Goal: Transaction & Acquisition: Purchase product/service

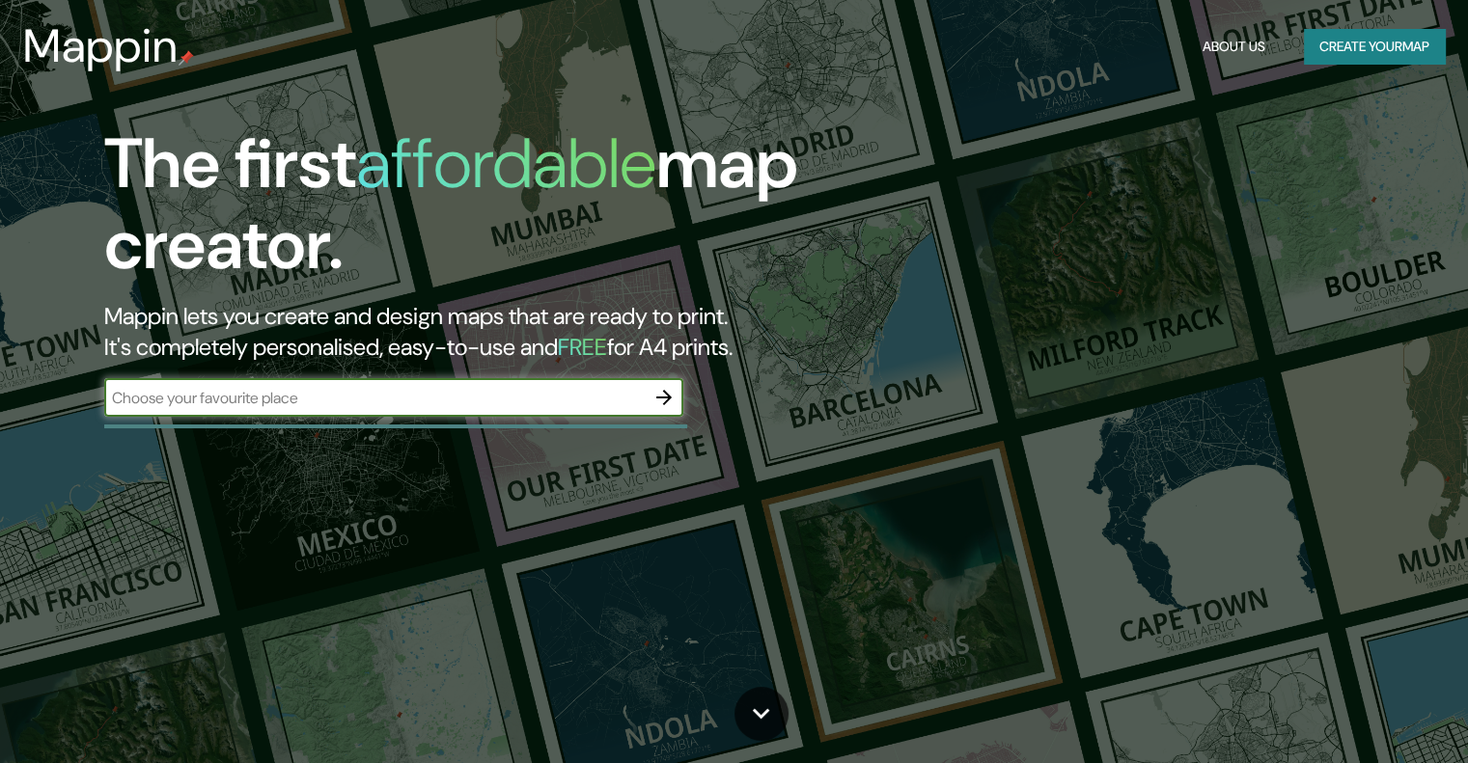
click at [342, 402] on input "text" at bounding box center [374, 398] width 540 height 22
type input "zugarramurdi"
click at [648, 391] on button "button" at bounding box center [664, 397] width 39 height 39
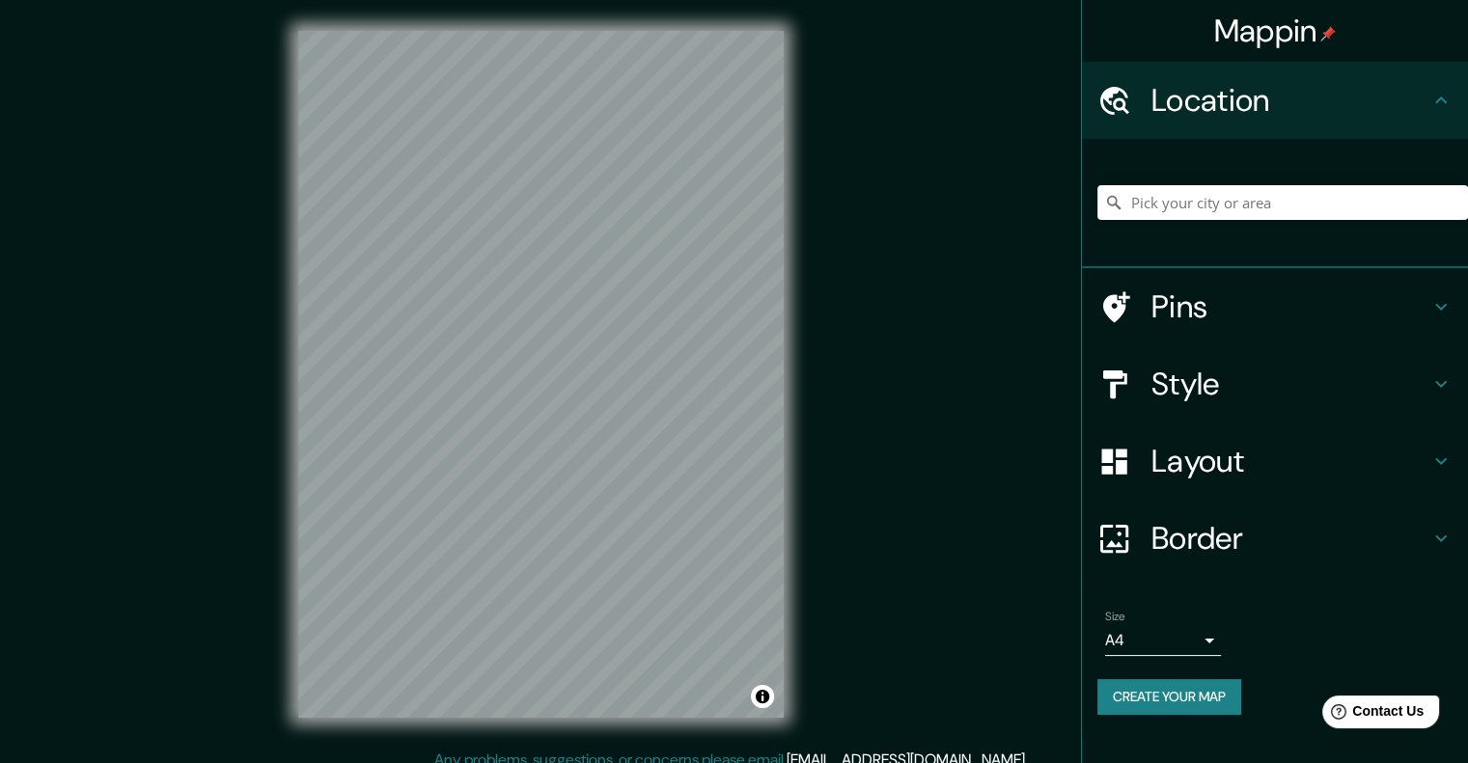
click at [1273, 222] on div at bounding box center [1282, 202] width 371 height 97
click at [1257, 201] on input "Pick your city or area" at bounding box center [1282, 202] width 371 height 35
click at [1251, 199] on input "Pick your city or area" at bounding box center [1282, 202] width 371 height 35
click at [1152, 213] on input "Pick your city or area" at bounding box center [1282, 202] width 371 height 35
click at [1145, 198] on input "Pick your city or area" at bounding box center [1282, 202] width 371 height 35
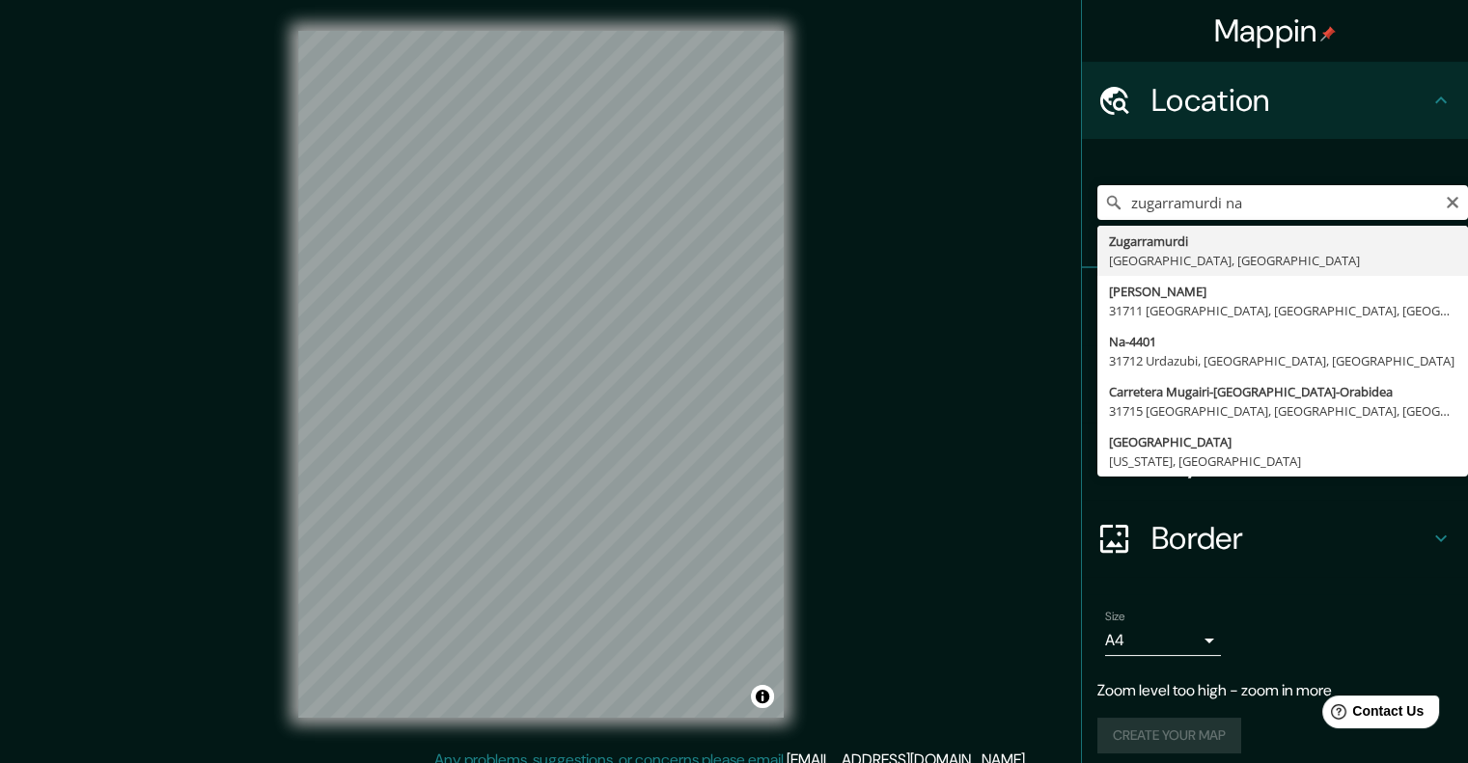
type input "Zugarramurdi, [GEOGRAPHIC_DATA], [GEOGRAPHIC_DATA]"
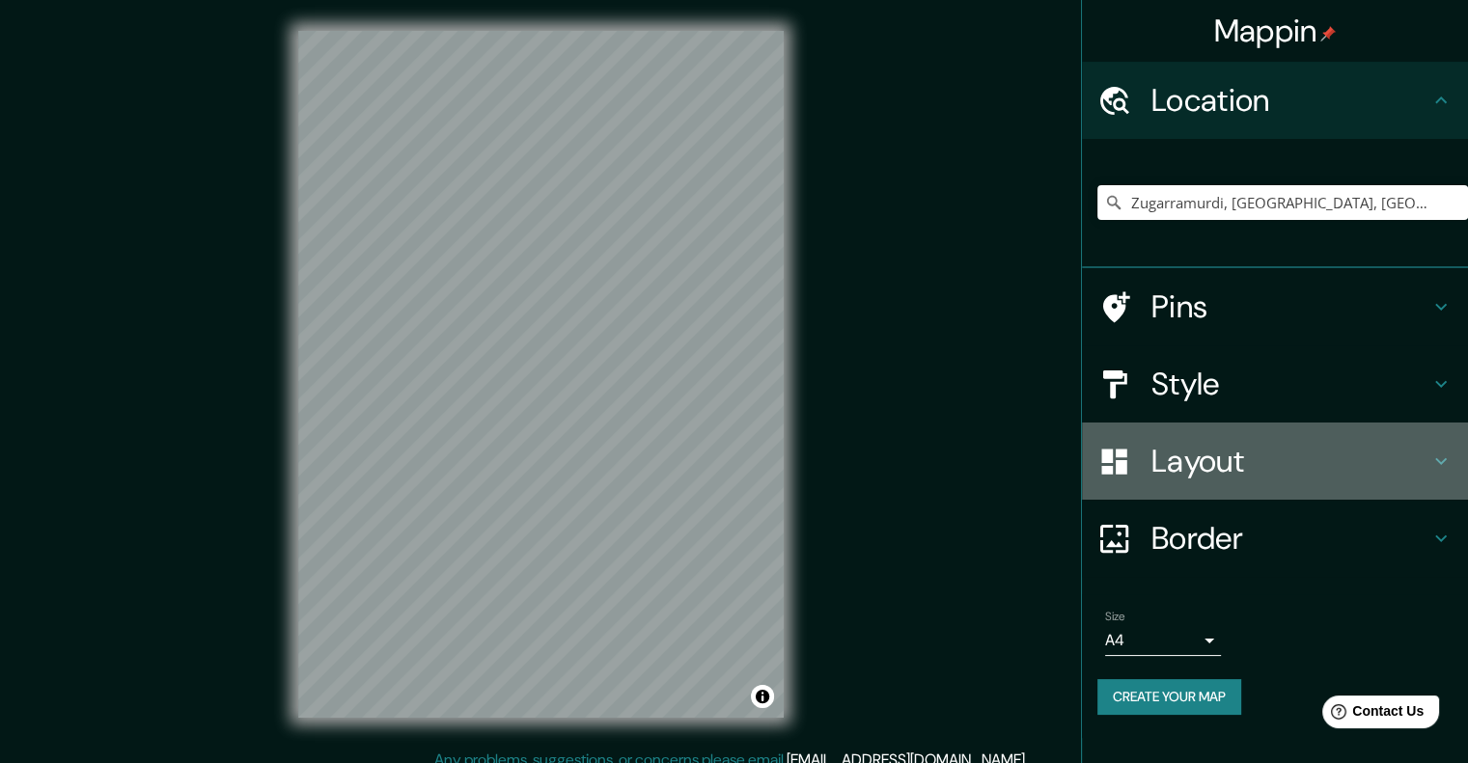
click at [1251, 472] on h4 "Layout" at bounding box center [1290, 461] width 278 height 39
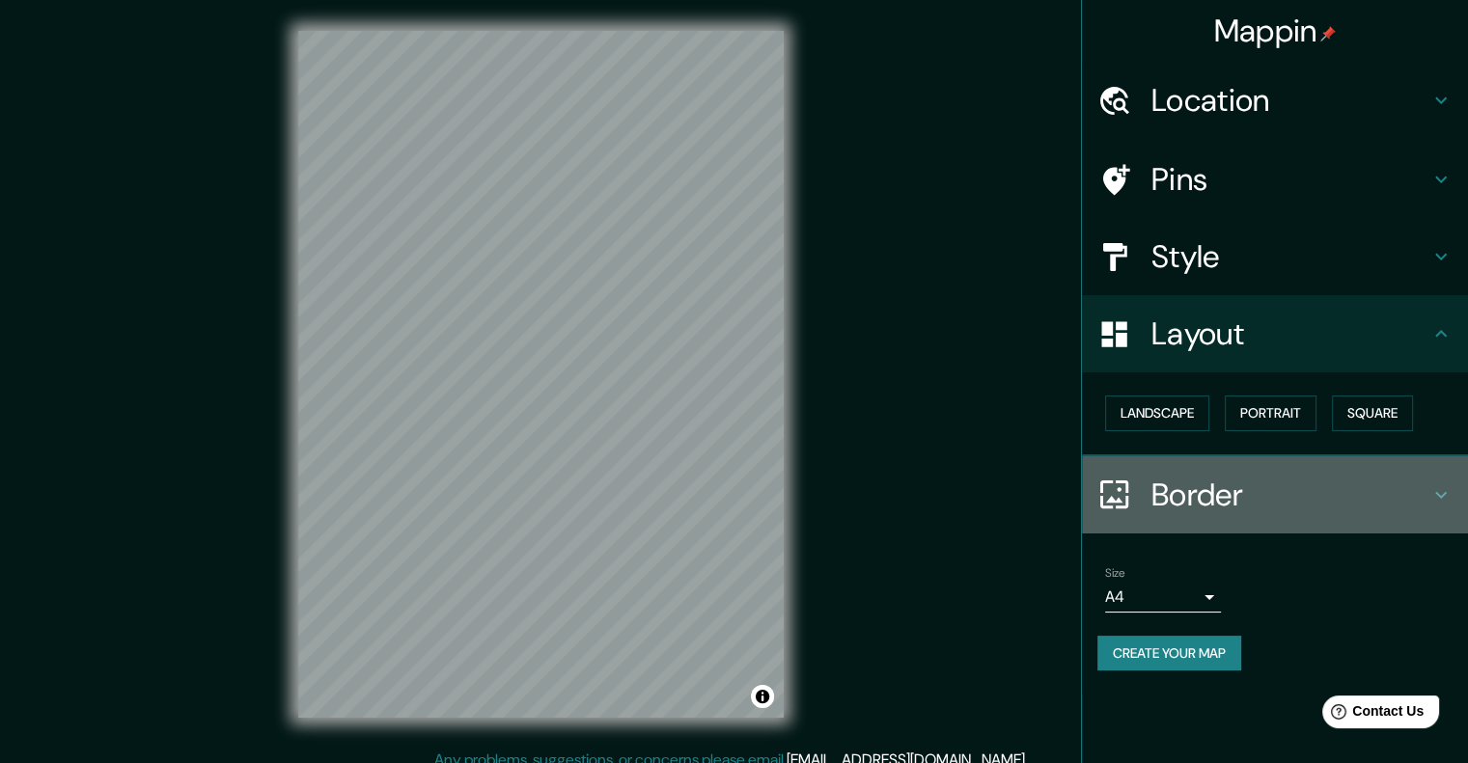
click at [1218, 512] on h4 "Border" at bounding box center [1290, 495] width 278 height 39
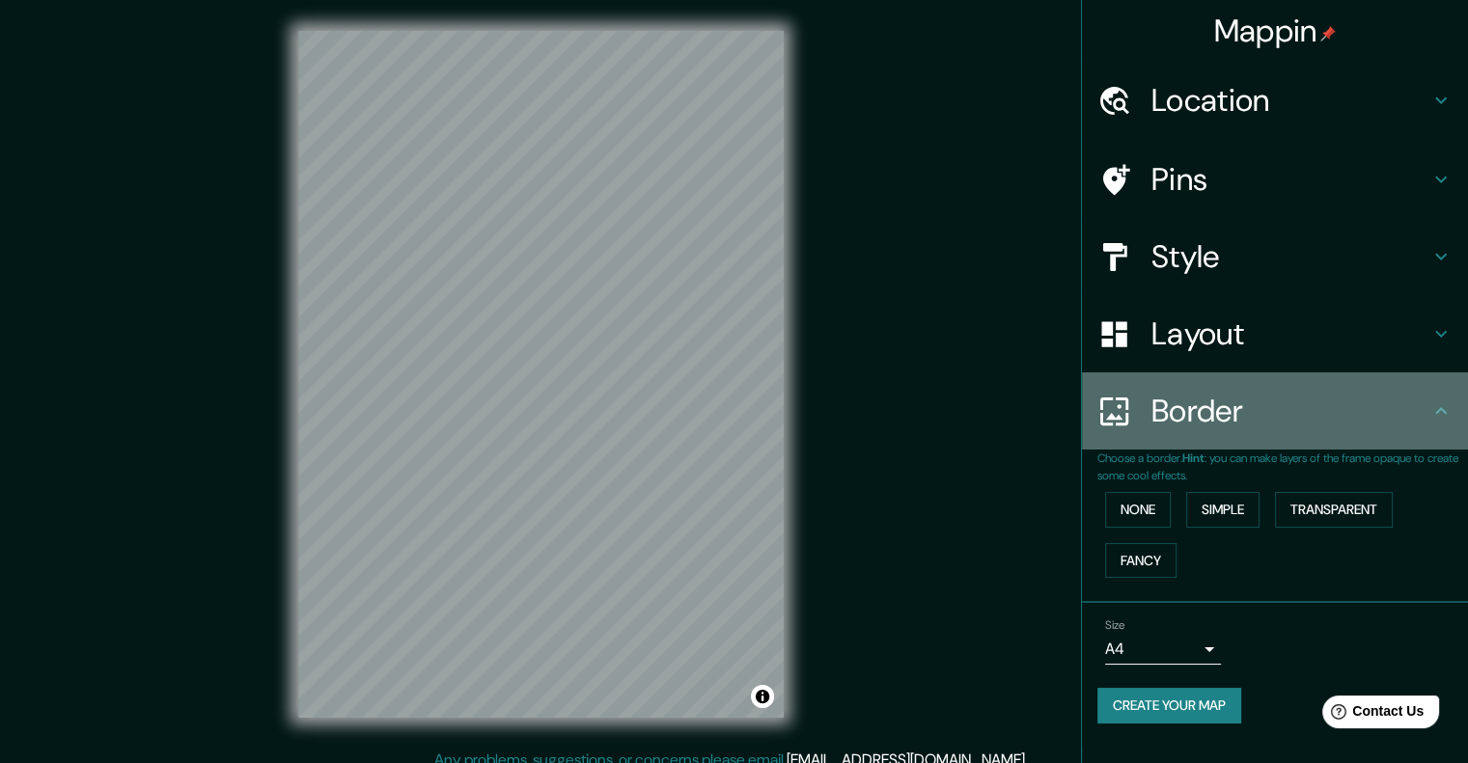
click at [1195, 447] on div "Border" at bounding box center [1275, 411] width 386 height 77
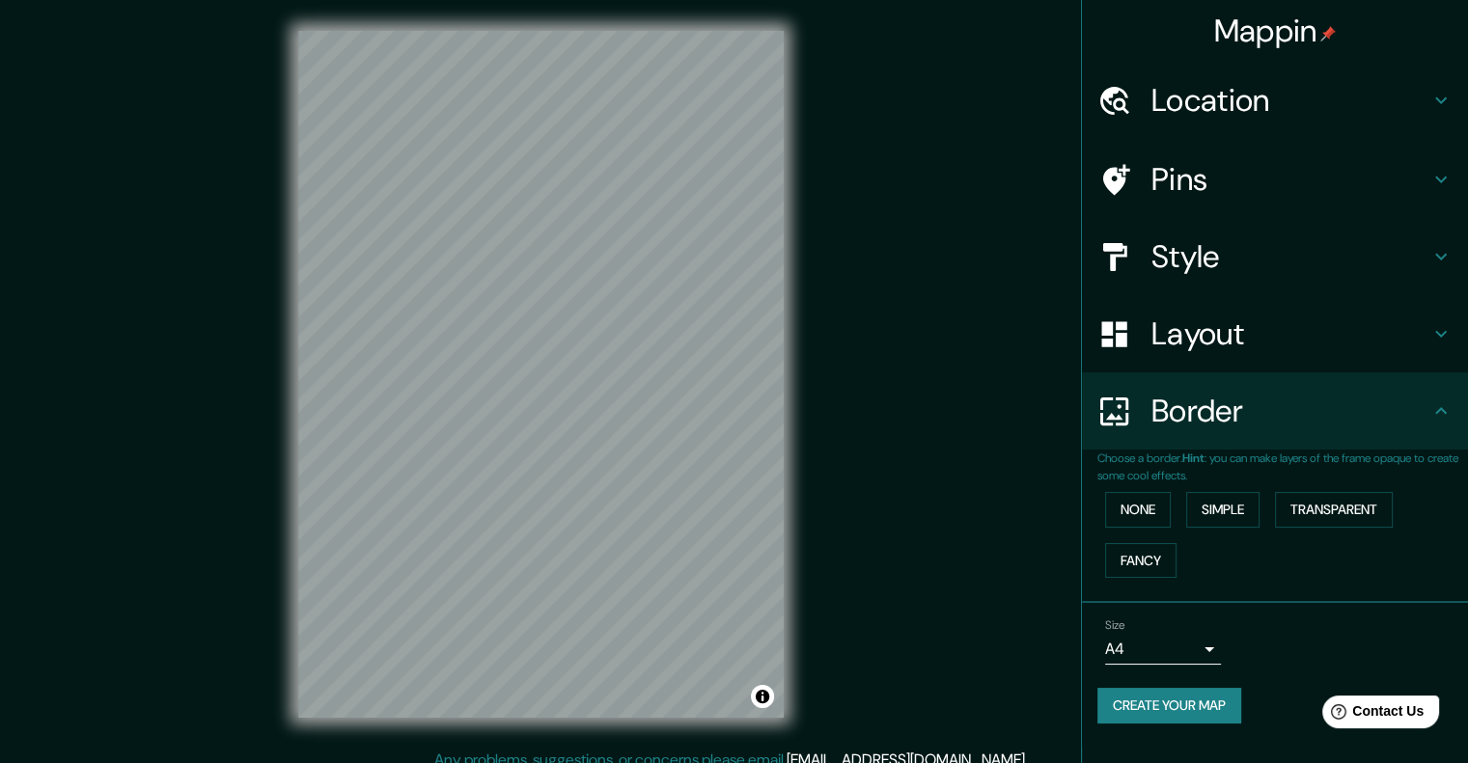
click at [1208, 103] on h4 "Location" at bounding box center [1290, 100] width 278 height 39
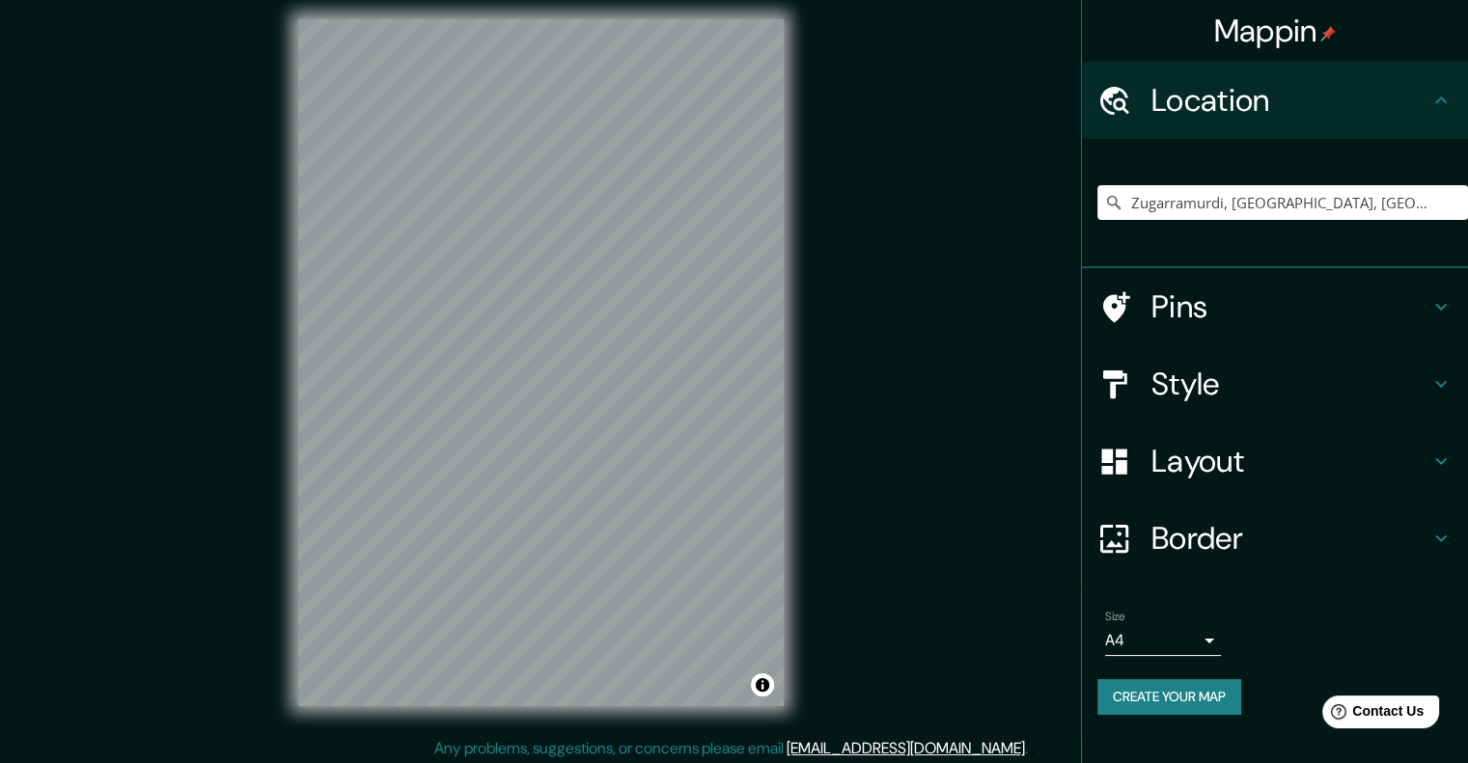
scroll to position [15, 0]
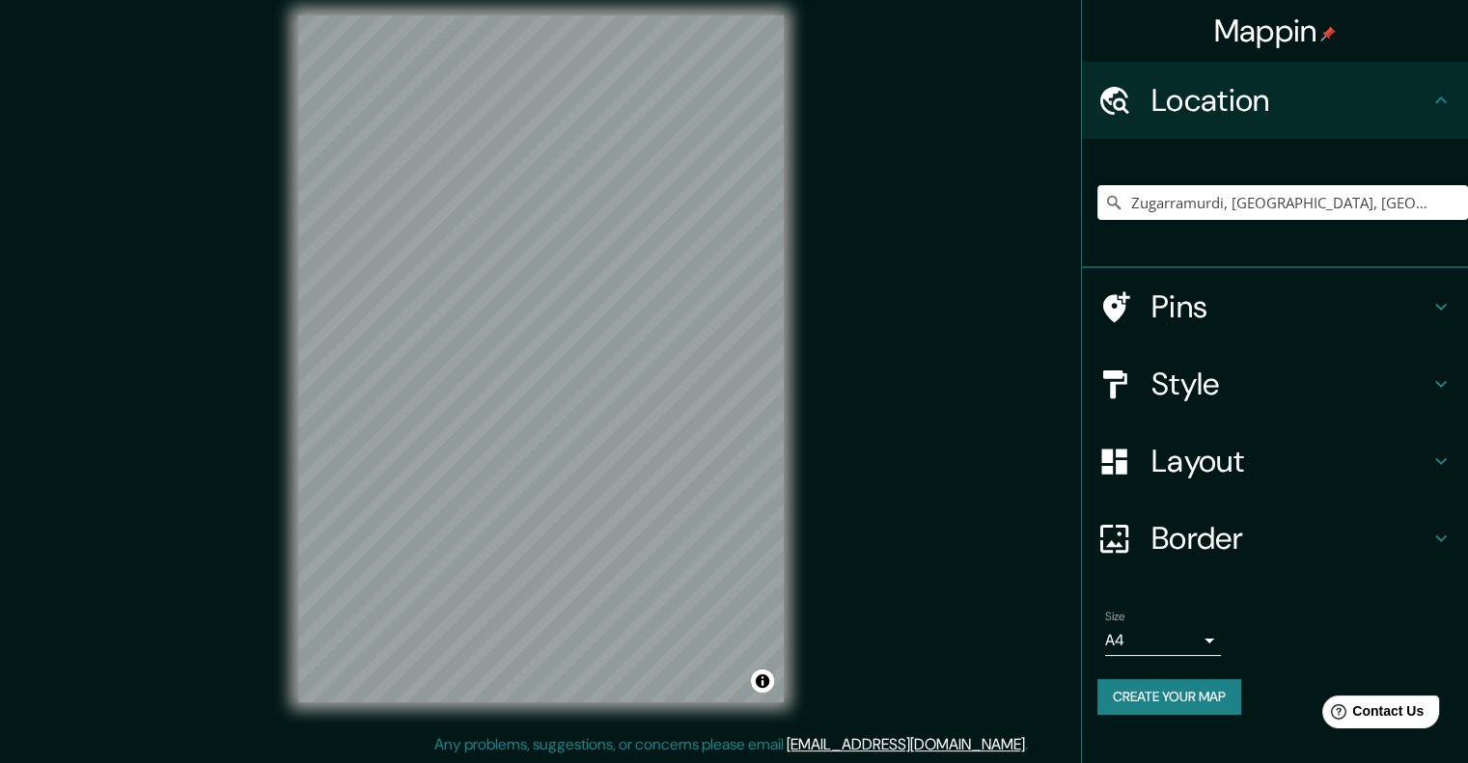
click at [1205, 303] on h4 "Pins" at bounding box center [1290, 307] width 278 height 39
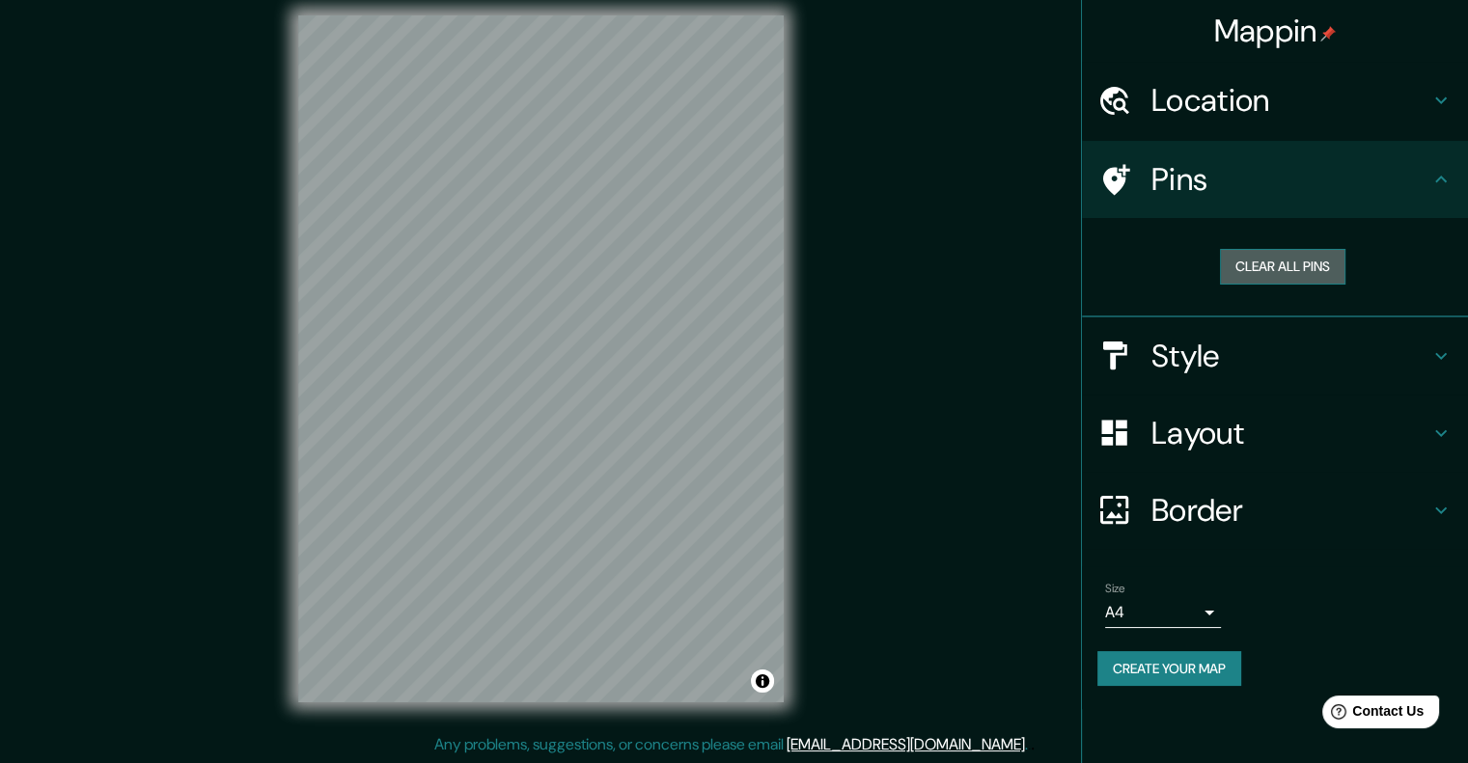
click at [1281, 267] on button "Clear all pins" at bounding box center [1282, 267] width 125 height 36
click at [1245, 347] on h4 "Style" at bounding box center [1290, 356] width 278 height 39
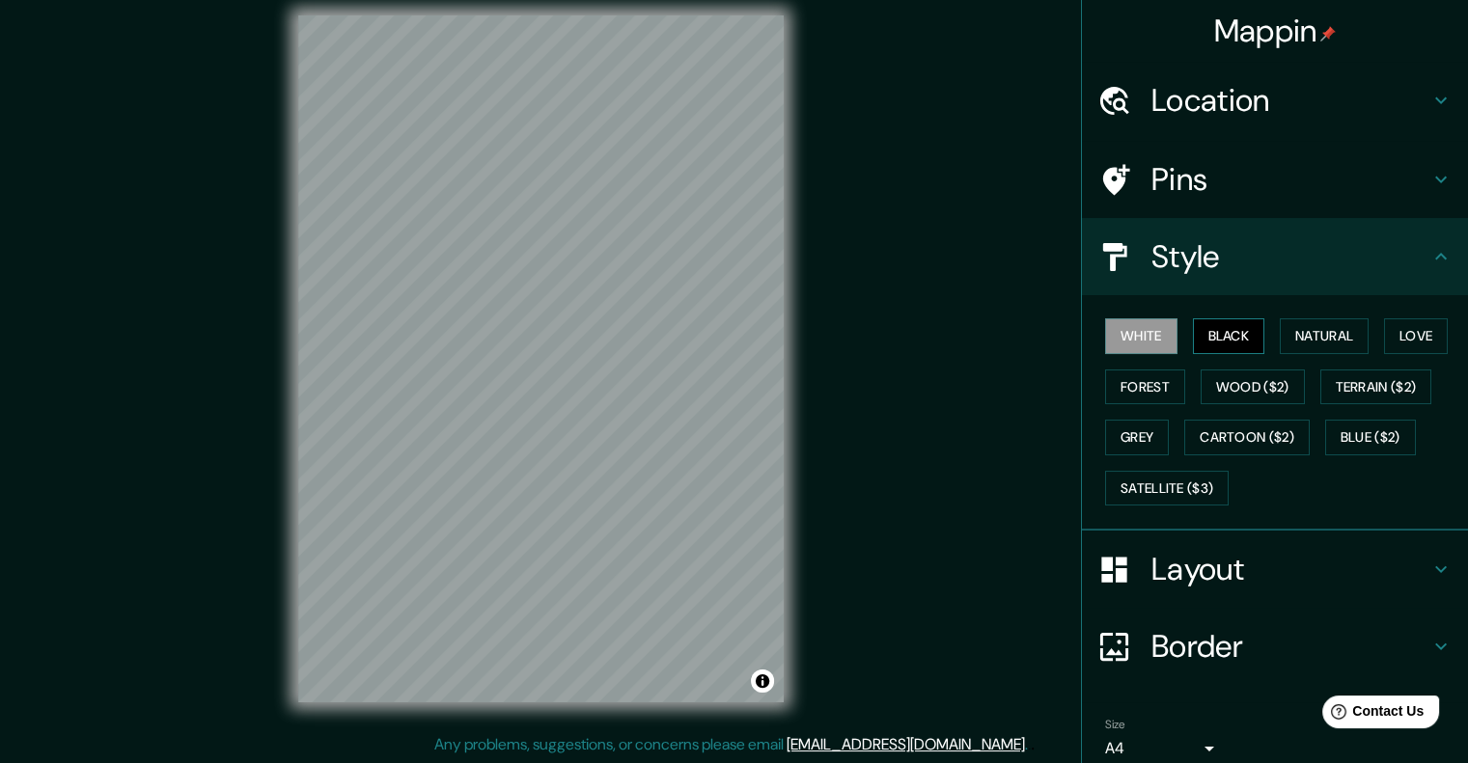
click at [1197, 343] on button "Black" at bounding box center [1229, 336] width 72 height 36
click at [1280, 345] on button "Natural" at bounding box center [1324, 336] width 89 height 36
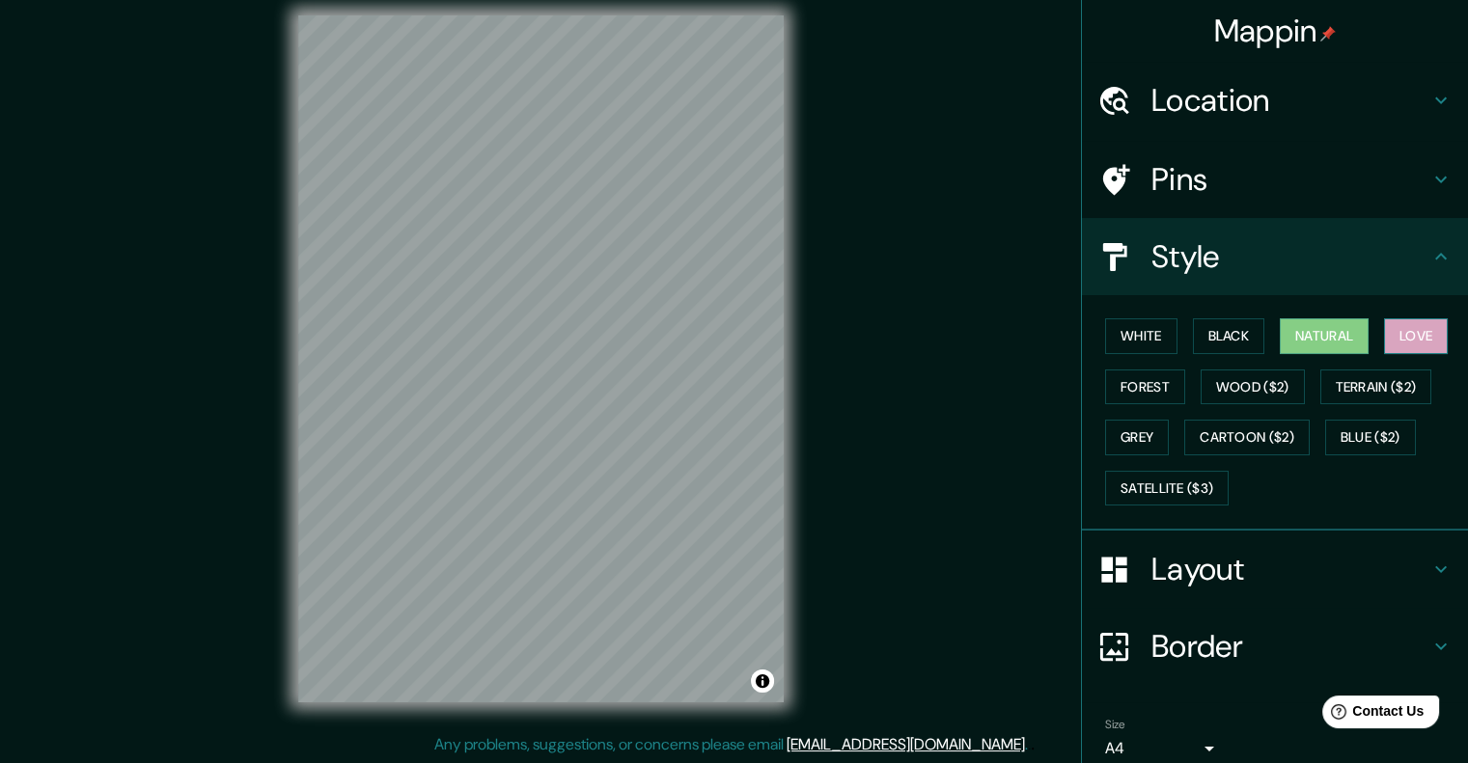
click at [1384, 348] on button "Love" at bounding box center [1416, 336] width 64 height 36
click at [1157, 374] on button "Forest" at bounding box center [1145, 388] width 80 height 36
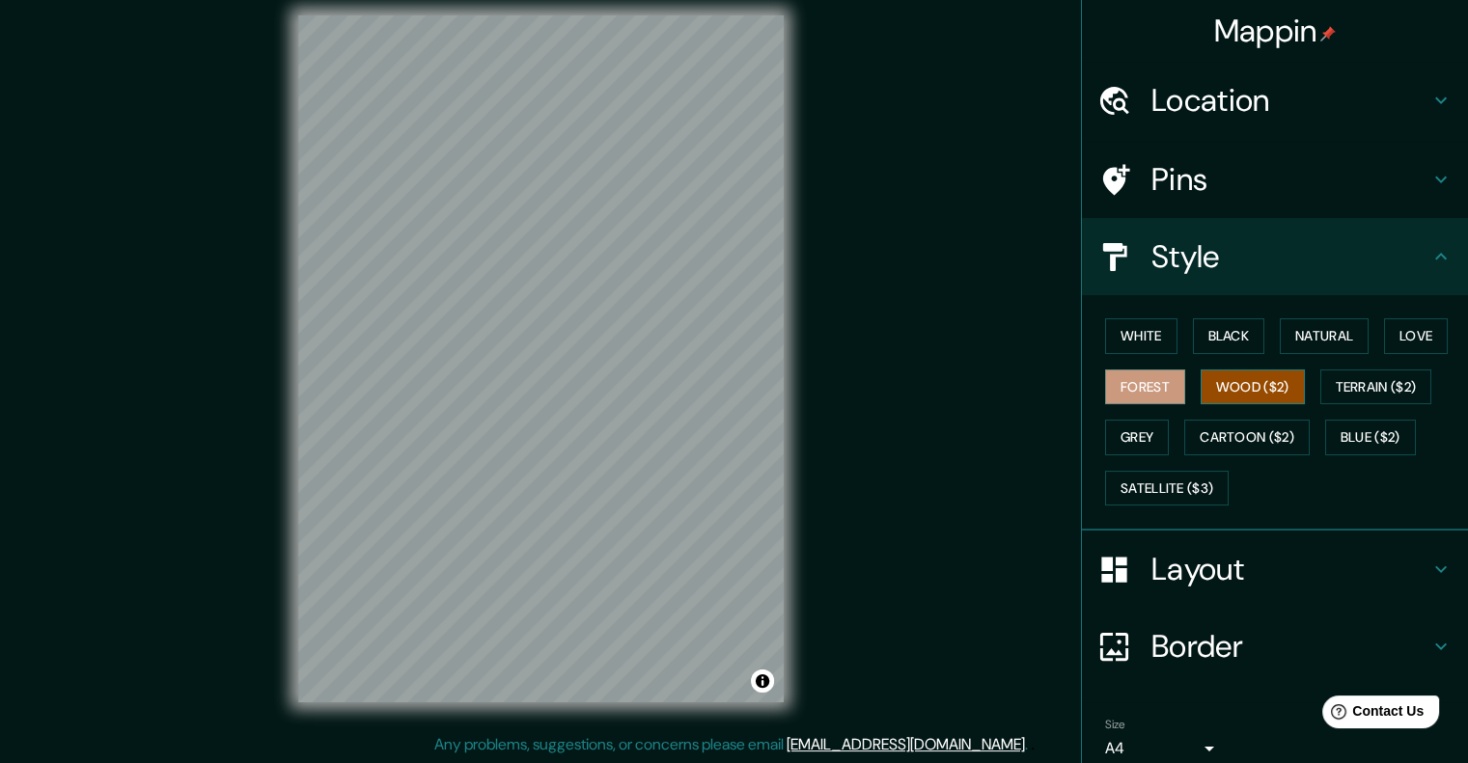
click at [1214, 395] on button "Wood ($2)" at bounding box center [1253, 388] width 104 height 36
click at [1332, 396] on button "Terrain ($2)" at bounding box center [1376, 388] width 112 height 36
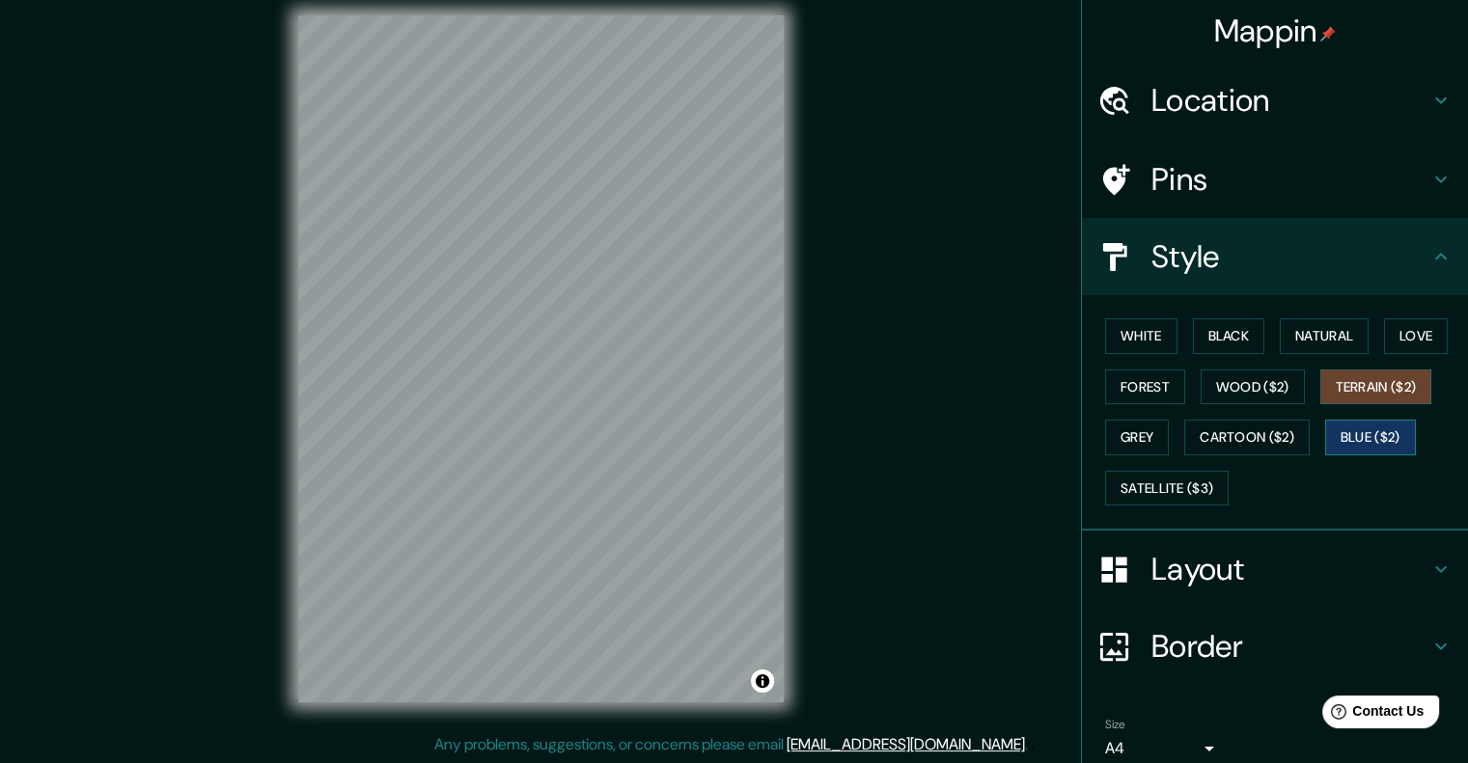
click at [1325, 435] on button "Blue ($2)" at bounding box center [1370, 438] width 91 height 36
click at [1256, 426] on button "Cartoon ($2)" at bounding box center [1246, 438] width 125 height 36
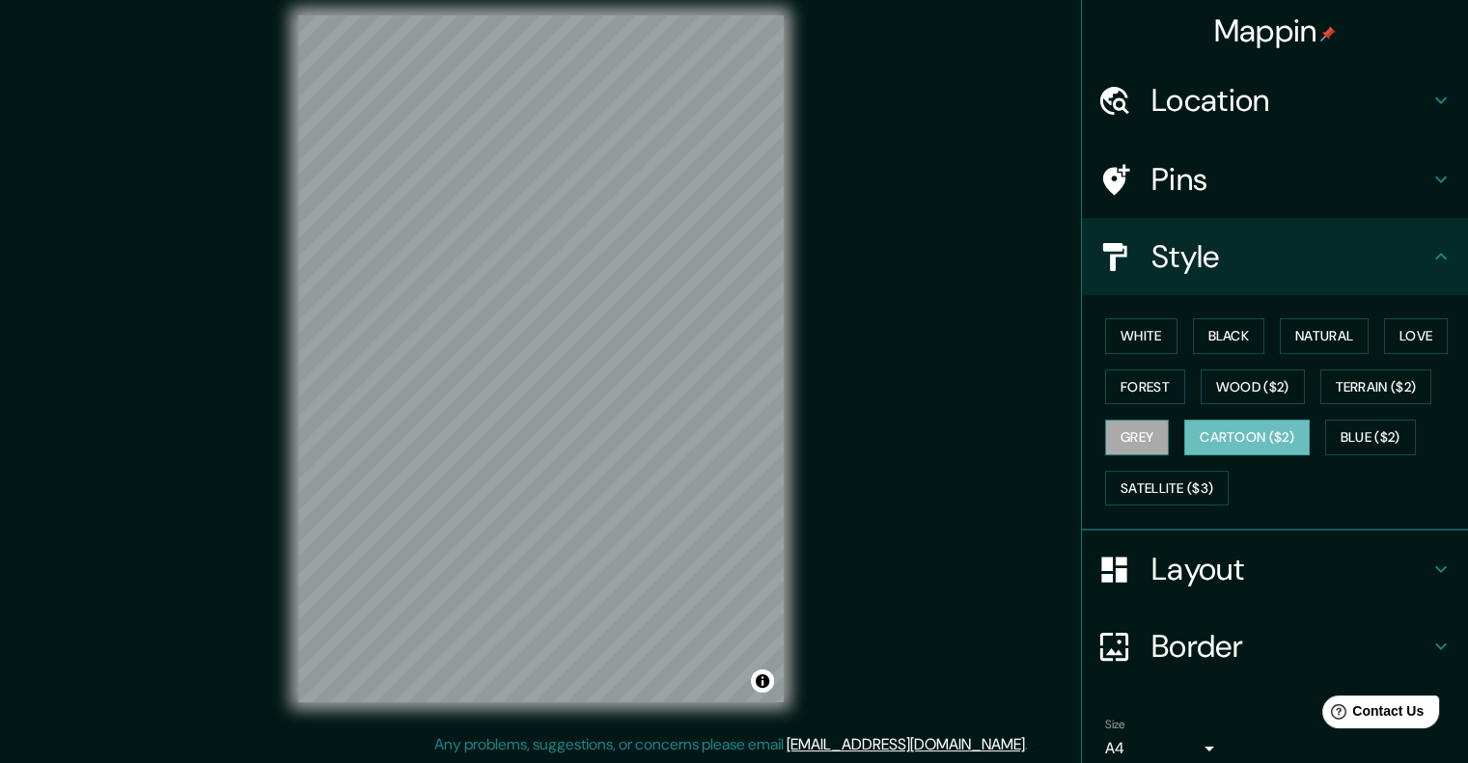
click at [1133, 431] on button "Grey" at bounding box center [1137, 438] width 64 height 36
click at [1197, 496] on button "Satellite ($3)" at bounding box center [1167, 489] width 124 height 36
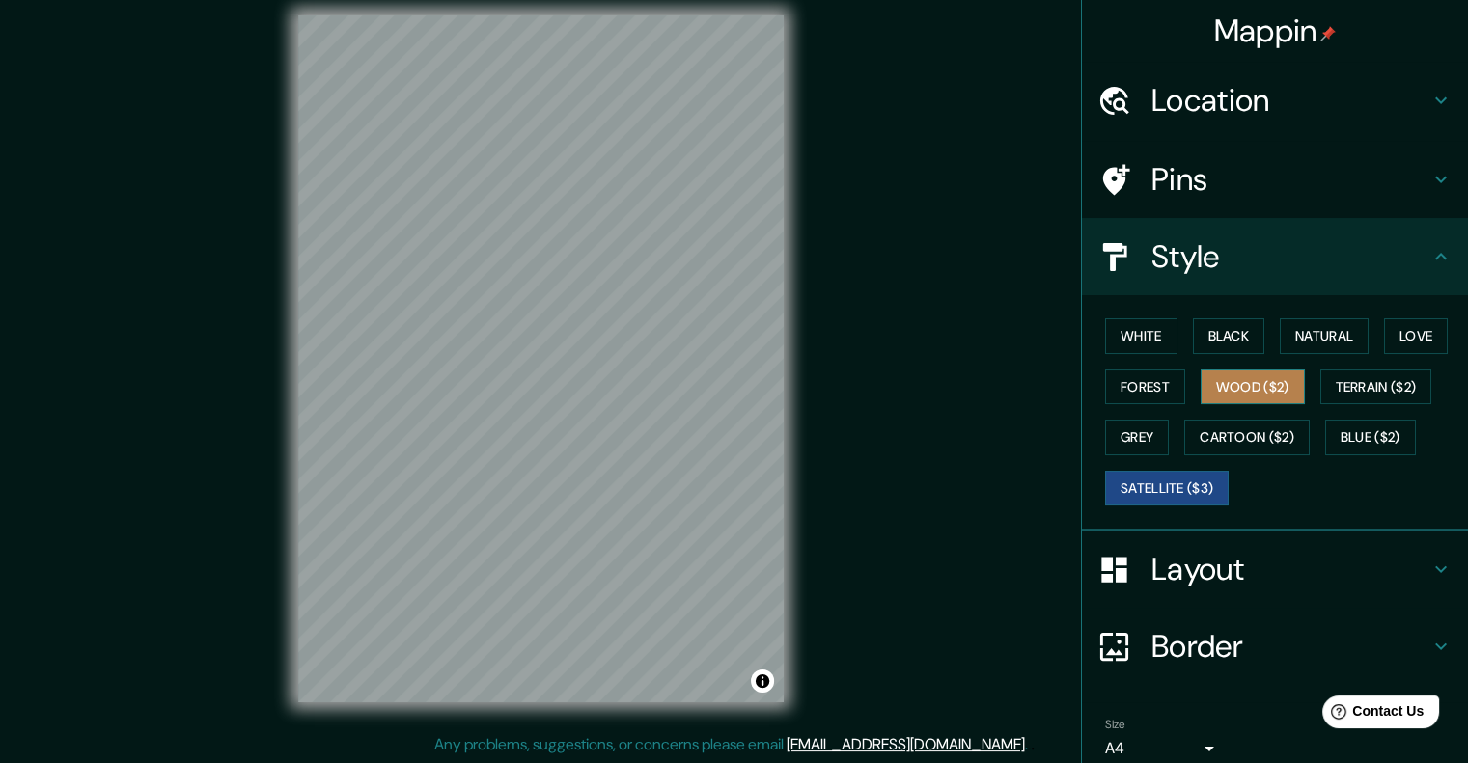
click at [1232, 385] on button "Wood ($2)" at bounding box center [1253, 388] width 104 height 36
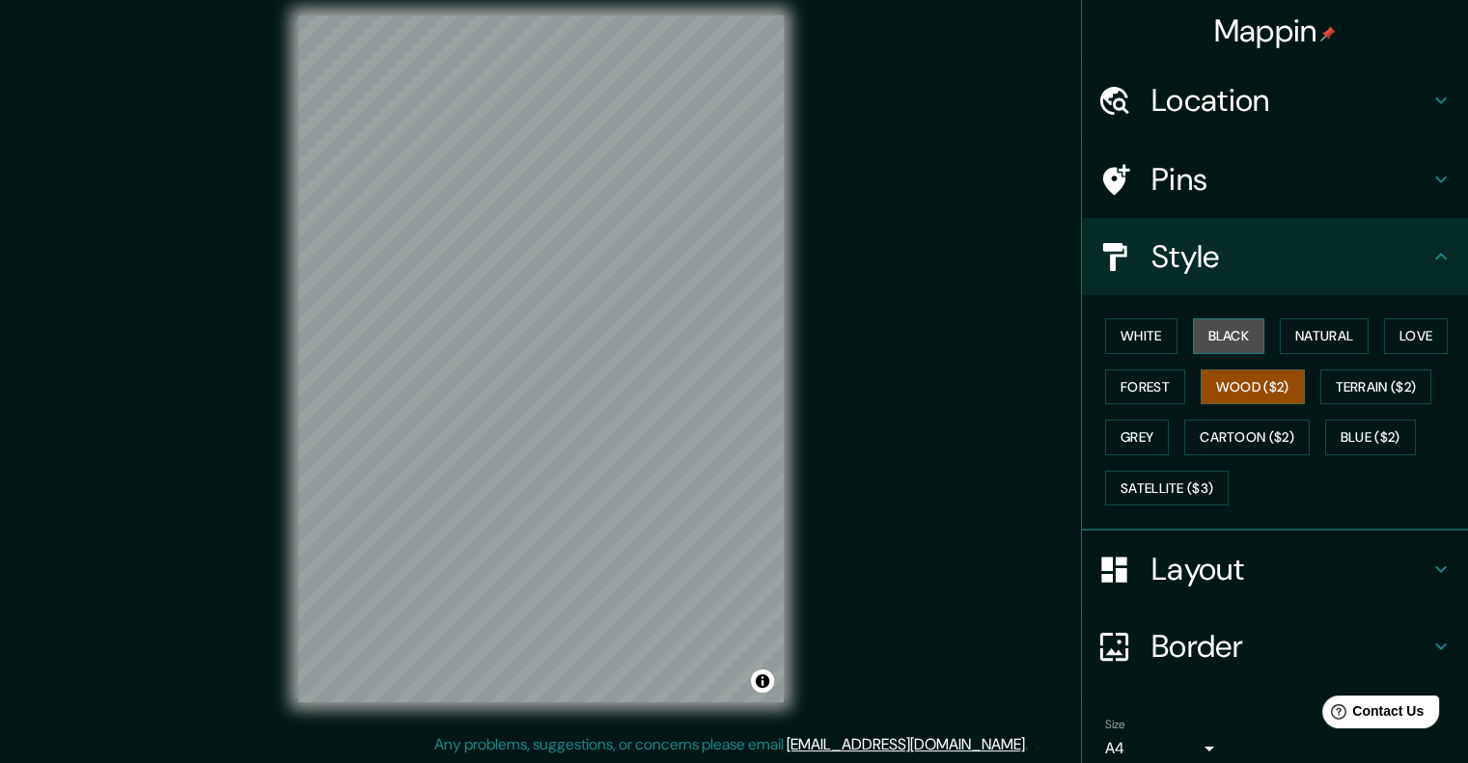
click at [1214, 351] on button "Black" at bounding box center [1229, 336] width 72 height 36
click at [1155, 383] on button "Forest" at bounding box center [1145, 388] width 80 height 36
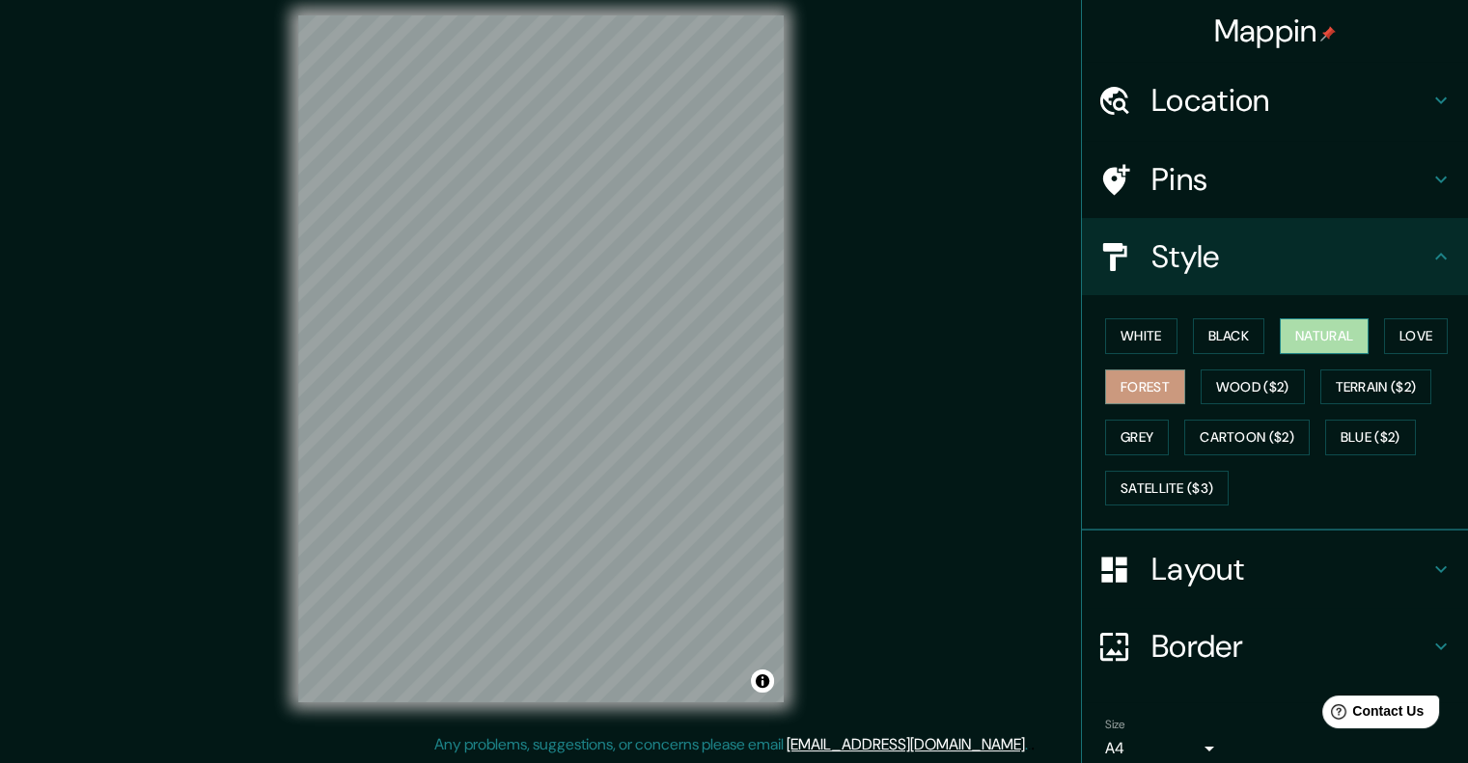
click at [1280, 326] on button "Natural" at bounding box center [1324, 336] width 89 height 36
click at [1246, 331] on button "Black" at bounding box center [1229, 336] width 72 height 36
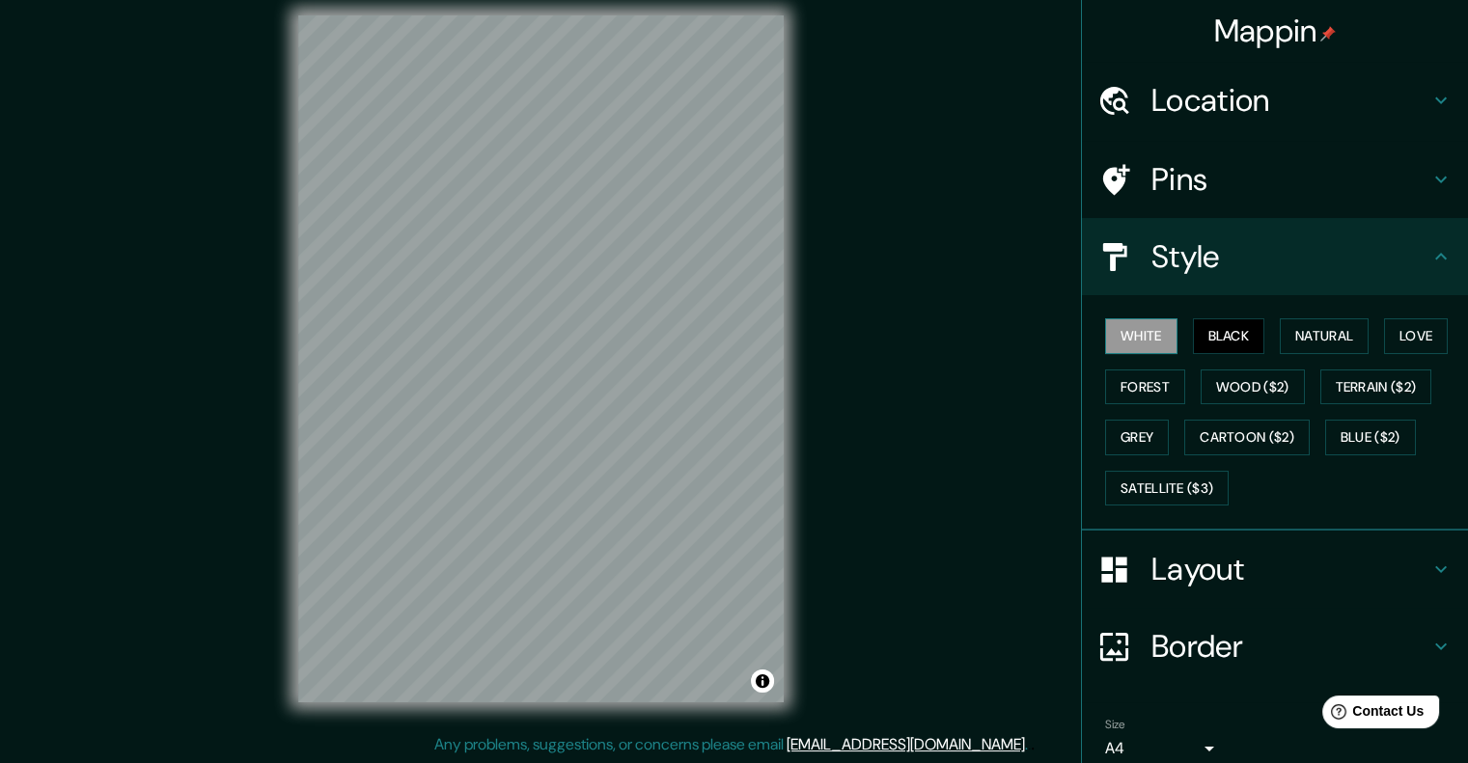
click at [1131, 341] on button "White" at bounding box center [1141, 336] width 72 height 36
click at [1125, 367] on div "White Black Natural Love Forest Wood ($2) Terrain ($2) Grey Cartoon ($2) Blue (…" at bounding box center [1282, 412] width 371 height 203
click at [1141, 384] on button "Forest" at bounding box center [1145, 388] width 80 height 36
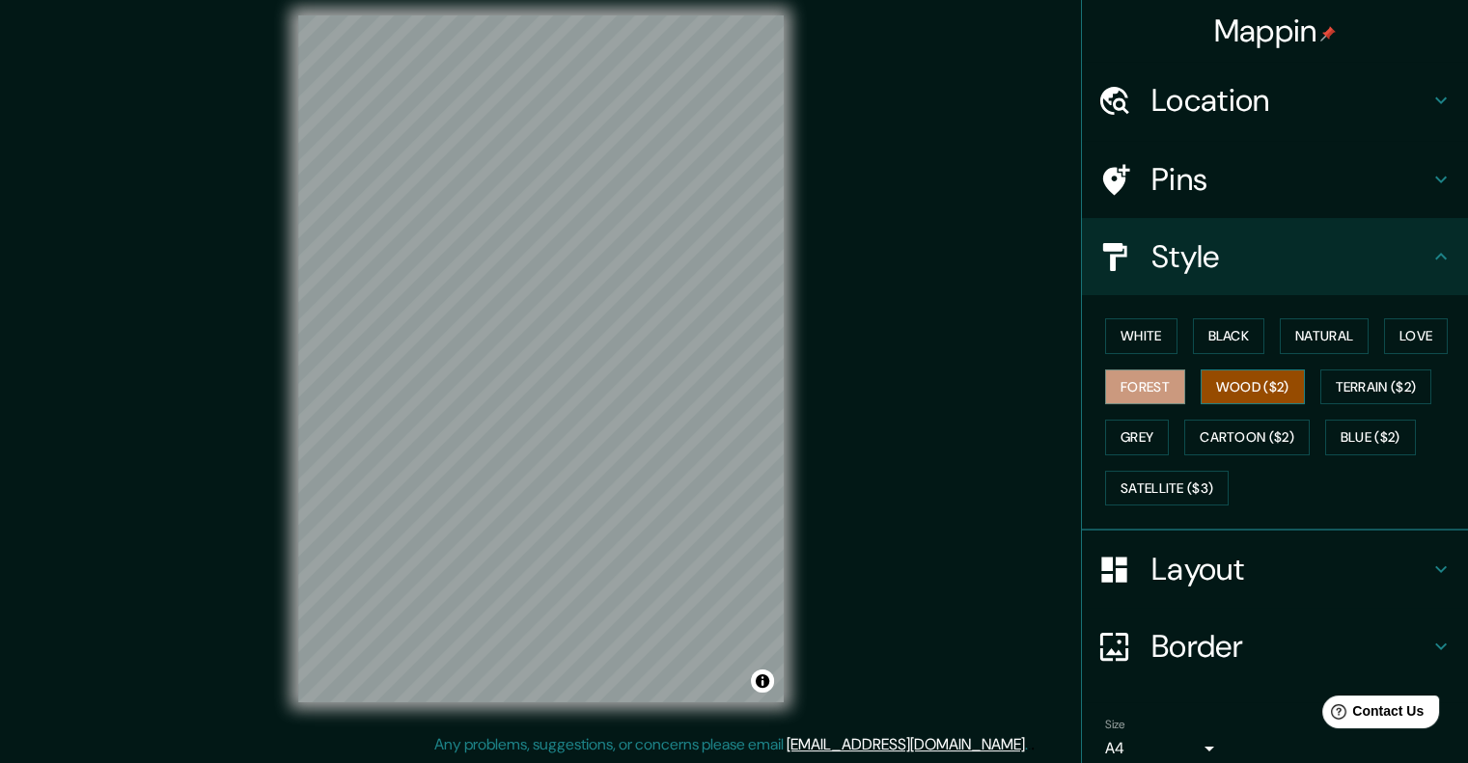
click at [1222, 389] on button "Wood ($2)" at bounding box center [1253, 388] width 104 height 36
click at [1395, 342] on button "Love" at bounding box center [1416, 336] width 64 height 36
click at [1121, 393] on button "Forest" at bounding box center [1145, 388] width 80 height 36
click at [1208, 252] on h4 "Style" at bounding box center [1290, 256] width 278 height 39
click at [1270, 595] on div "Layout" at bounding box center [1275, 569] width 386 height 77
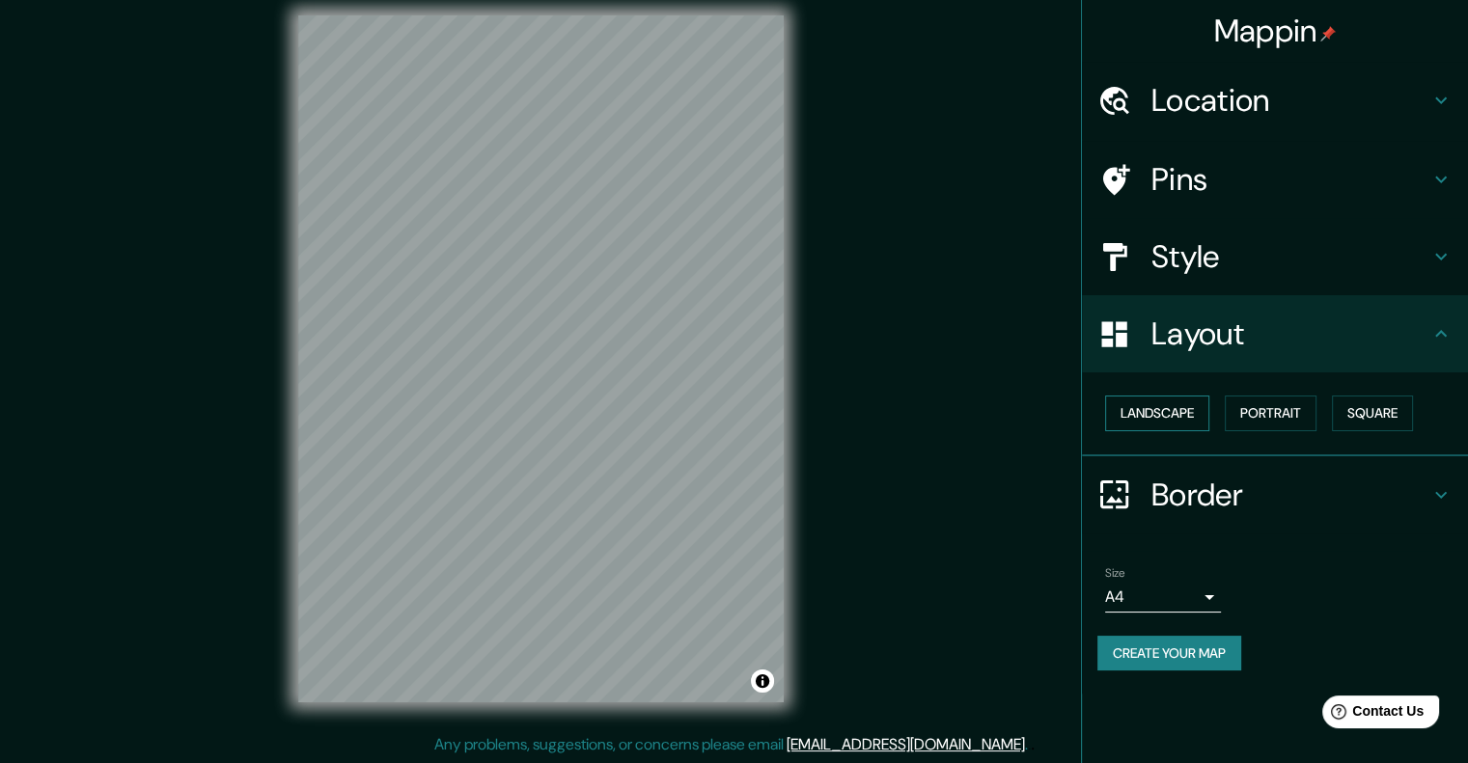
click at [1153, 420] on button "Landscape" at bounding box center [1157, 414] width 104 height 36
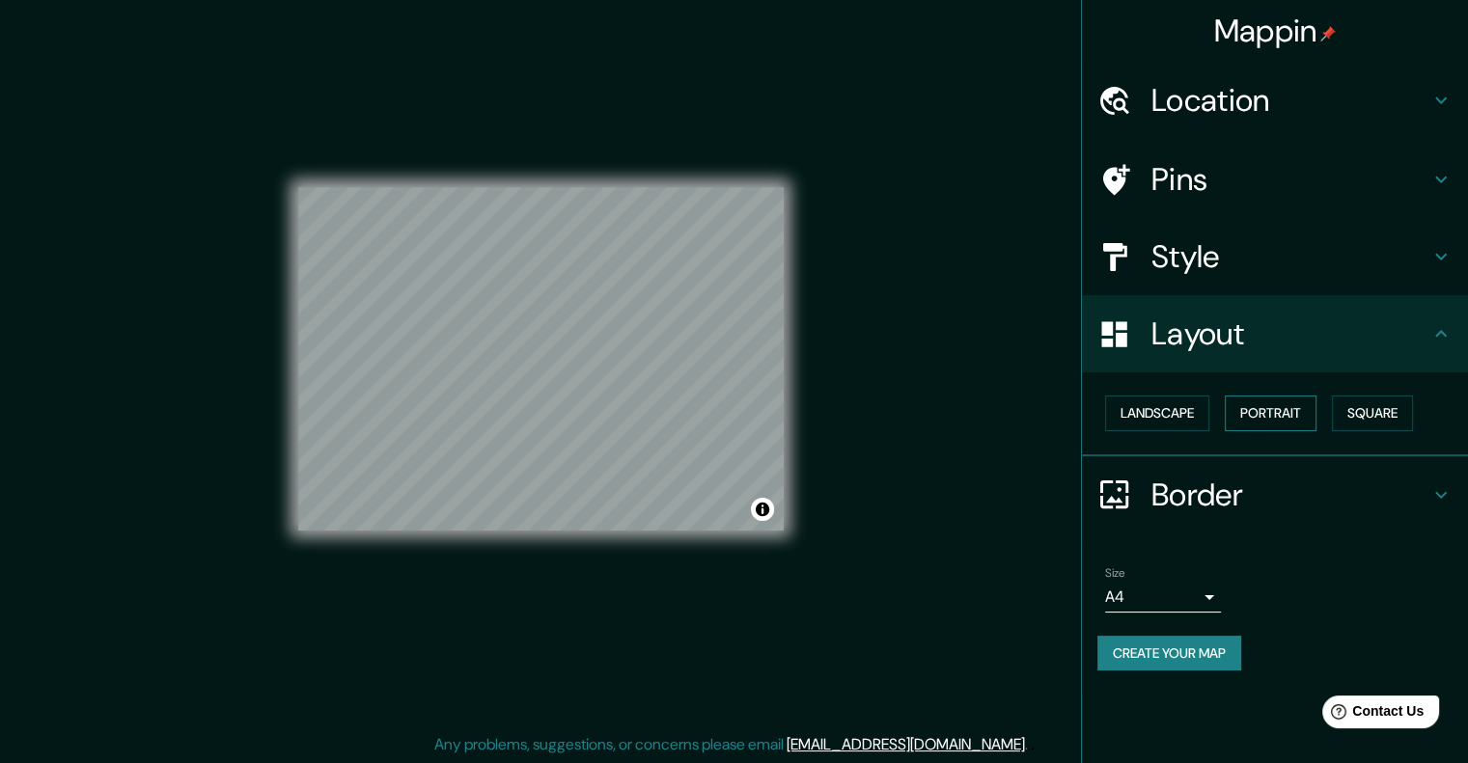
click at [1302, 411] on button "Portrait" at bounding box center [1271, 414] width 92 height 36
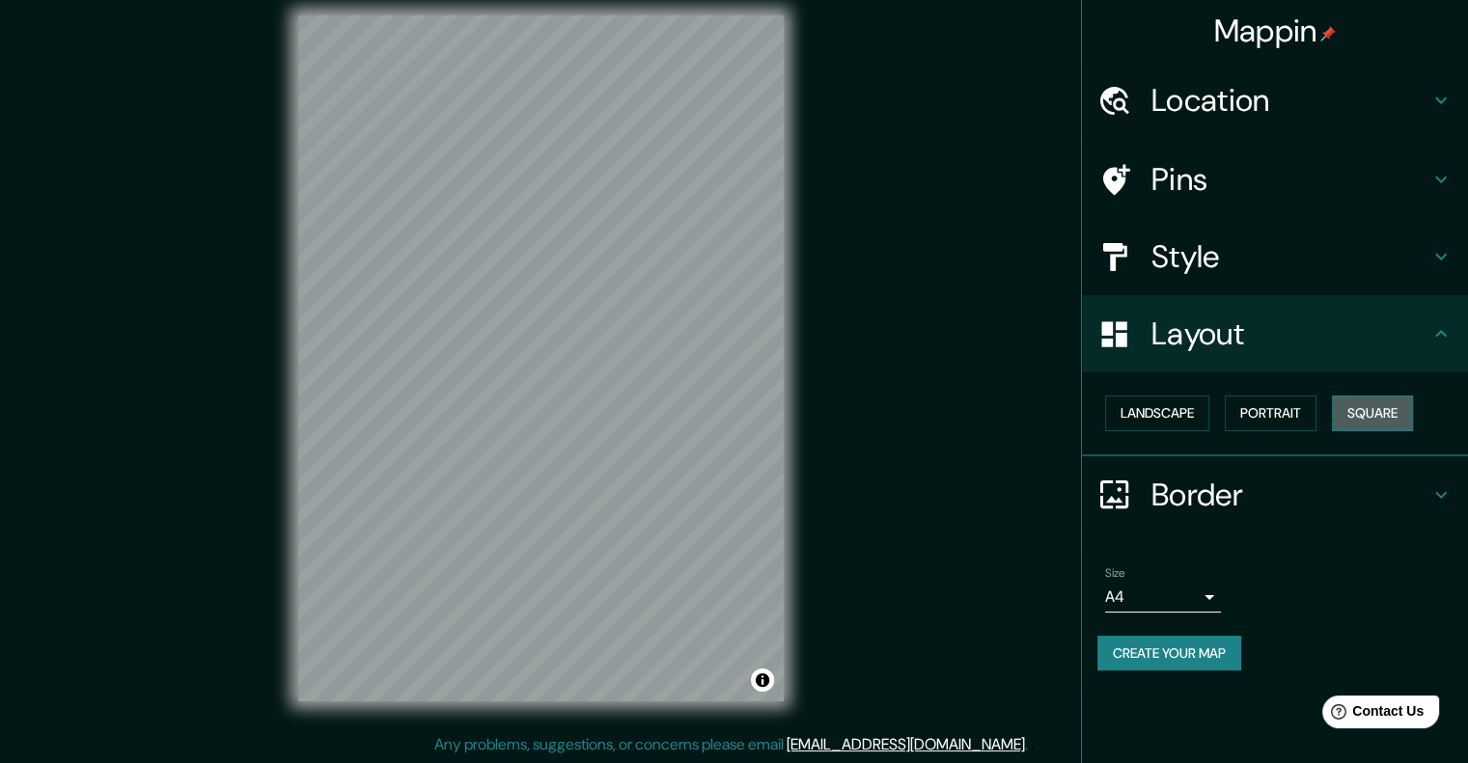
click at [1366, 419] on button "Square" at bounding box center [1372, 414] width 81 height 36
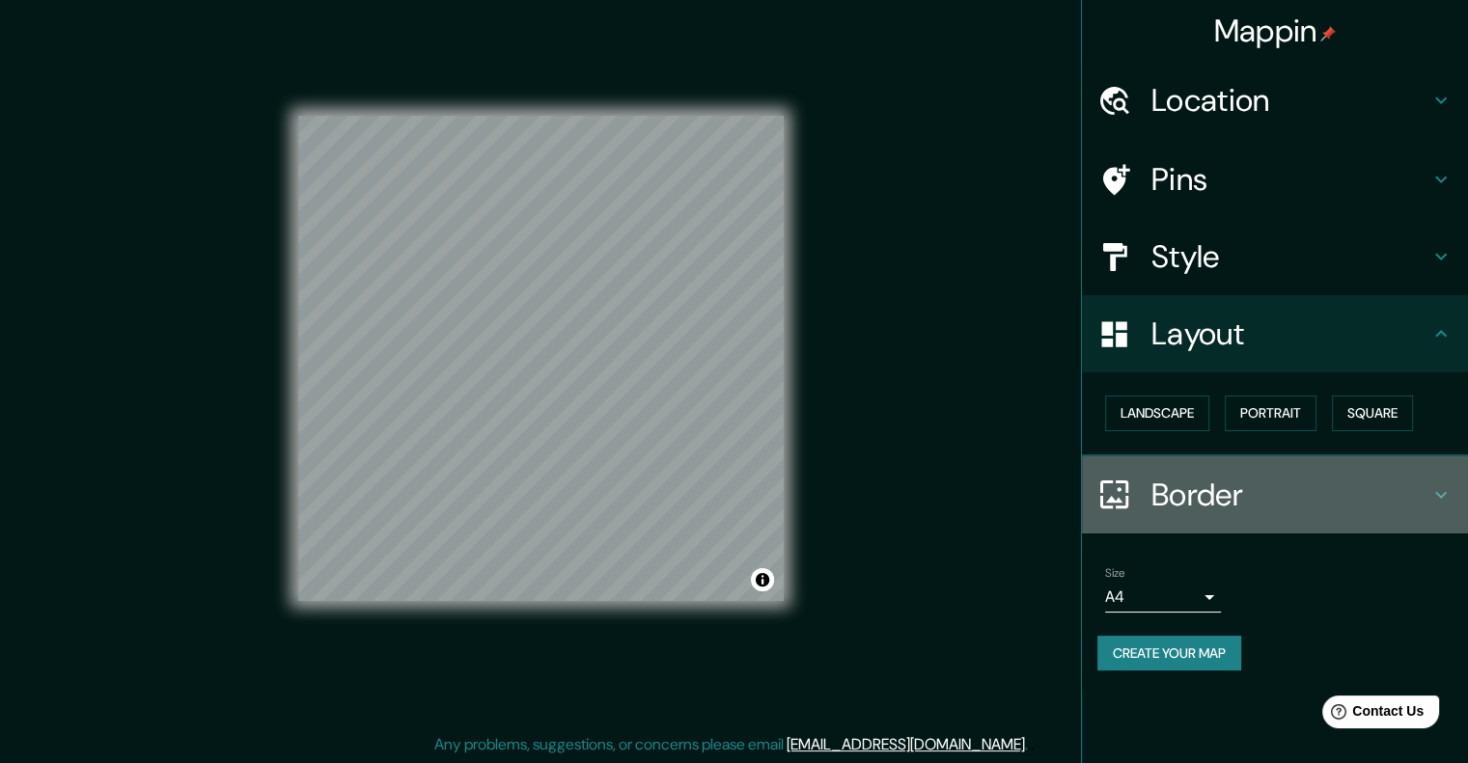
click at [1175, 476] on h4 "Border" at bounding box center [1290, 495] width 278 height 39
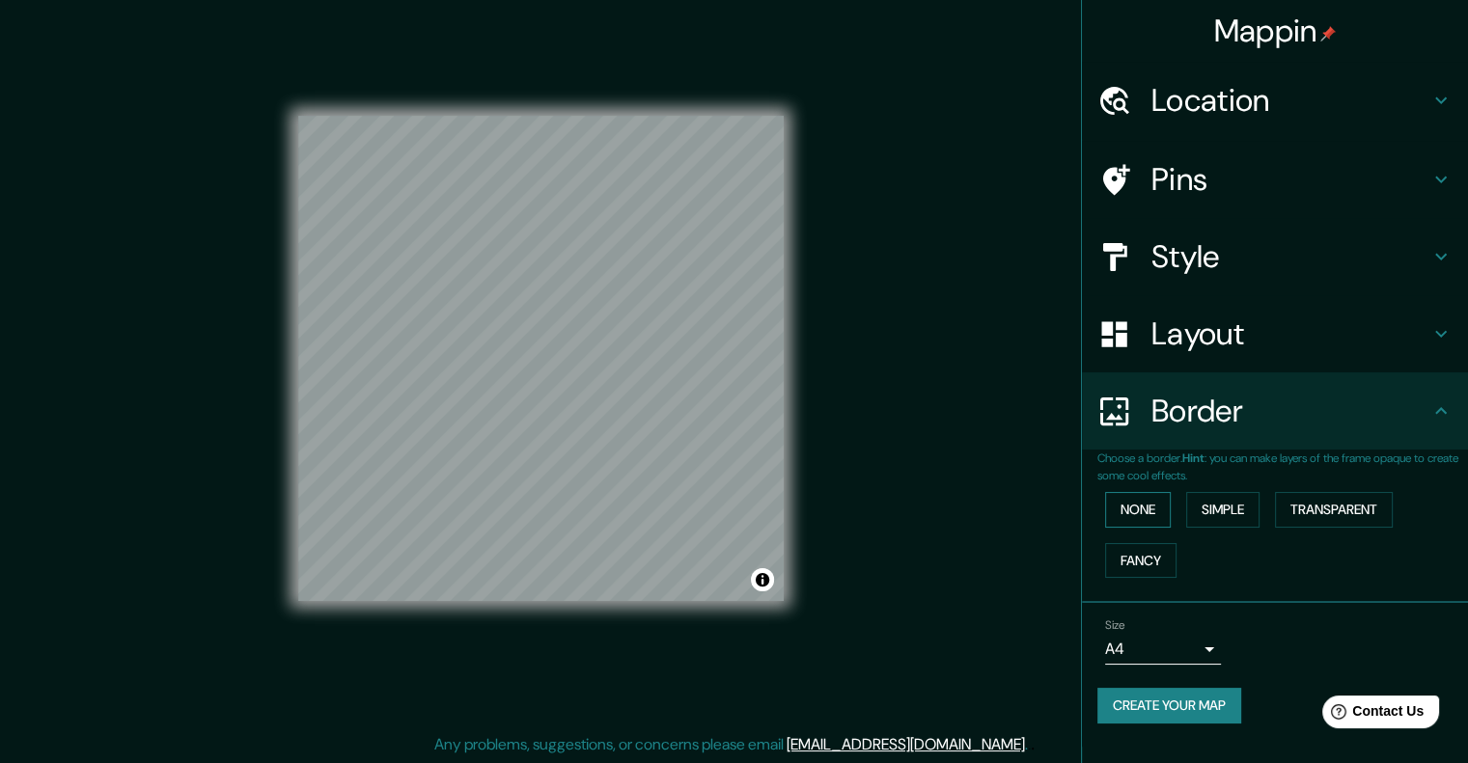
click at [1149, 512] on button "None" at bounding box center [1138, 510] width 66 height 36
click at [1226, 515] on button "Simple" at bounding box center [1222, 510] width 73 height 36
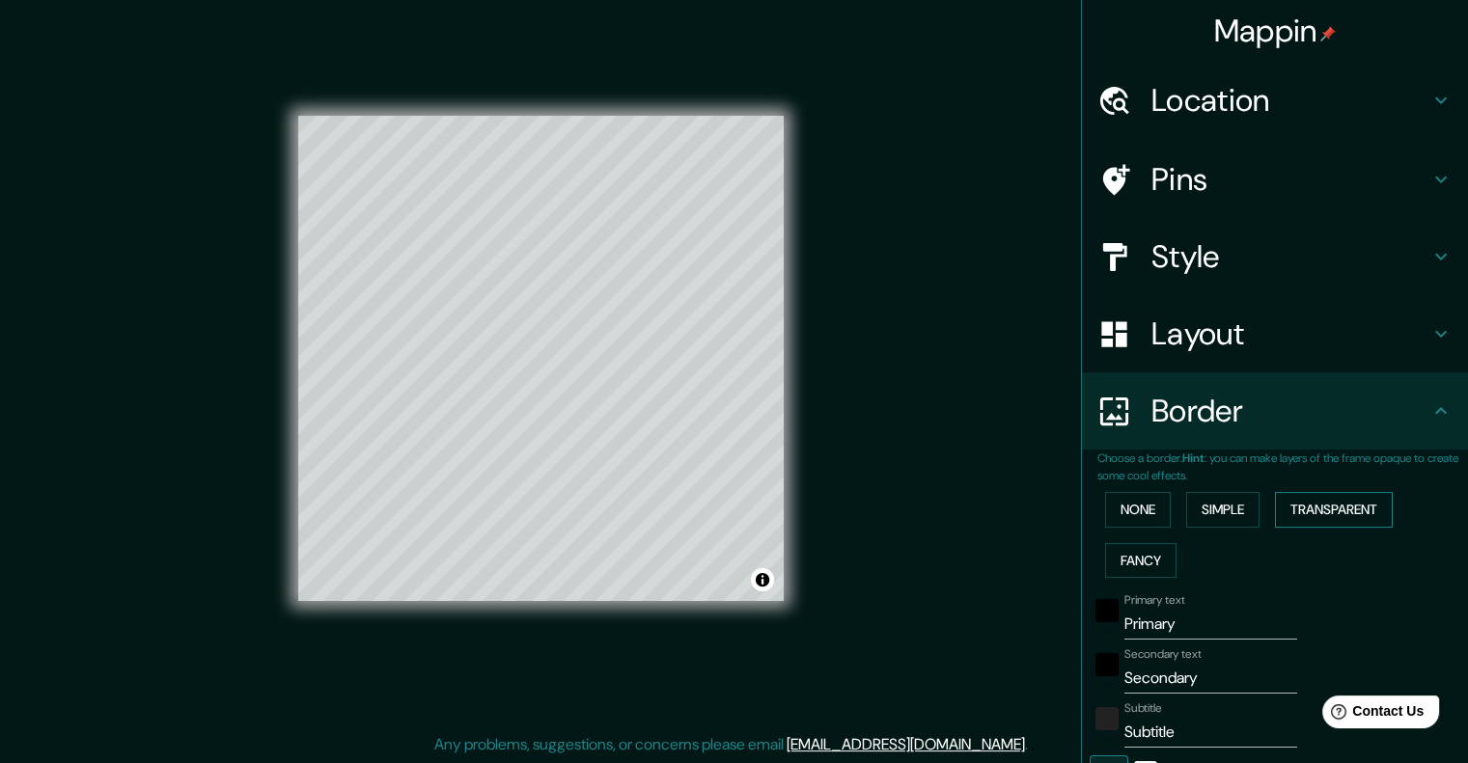
click at [1326, 520] on button "Transparent" at bounding box center [1334, 510] width 118 height 36
click at [1145, 553] on button "Fancy" at bounding box center [1140, 561] width 71 height 36
click at [1120, 521] on button "None" at bounding box center [1138, 510] width 66 height 36
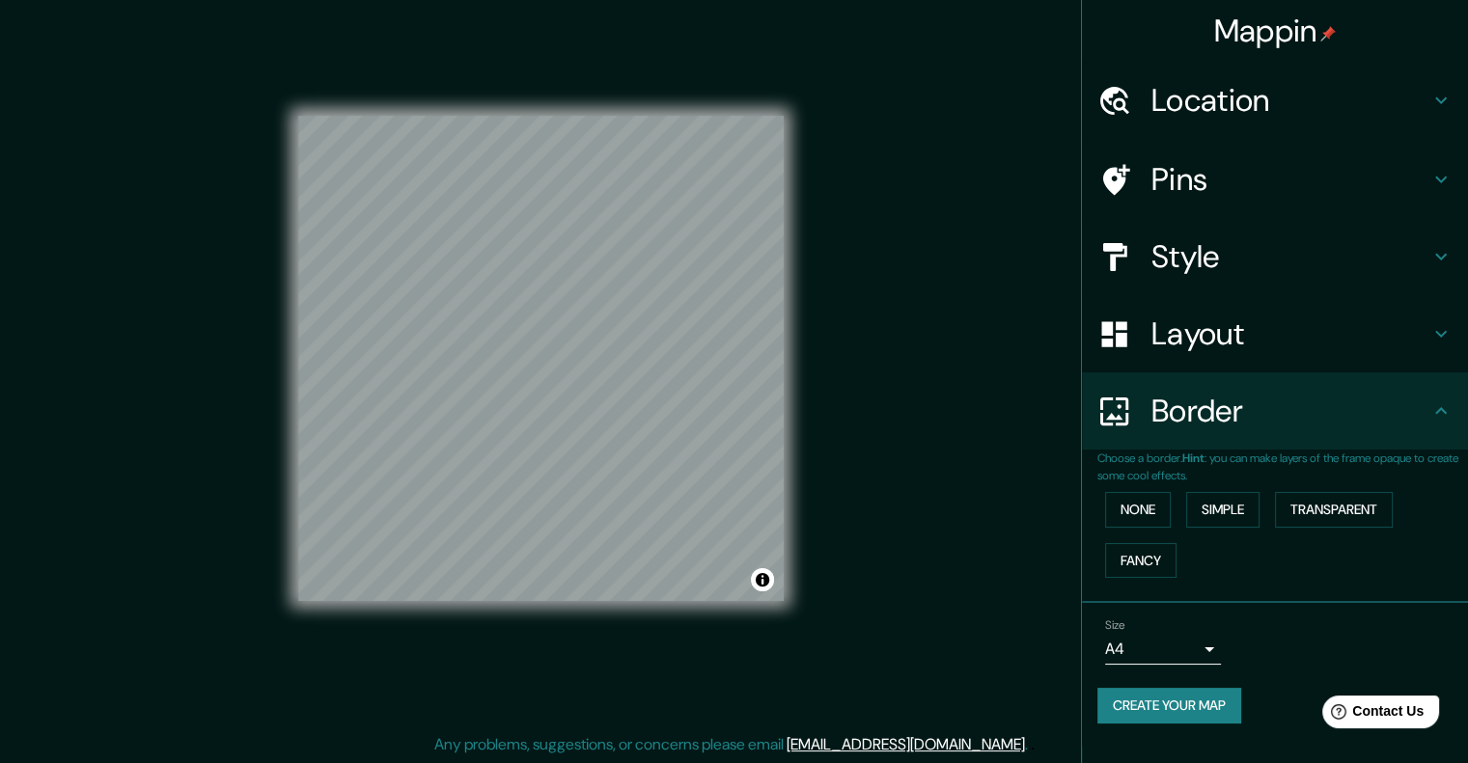
scroll to position [0, 0]
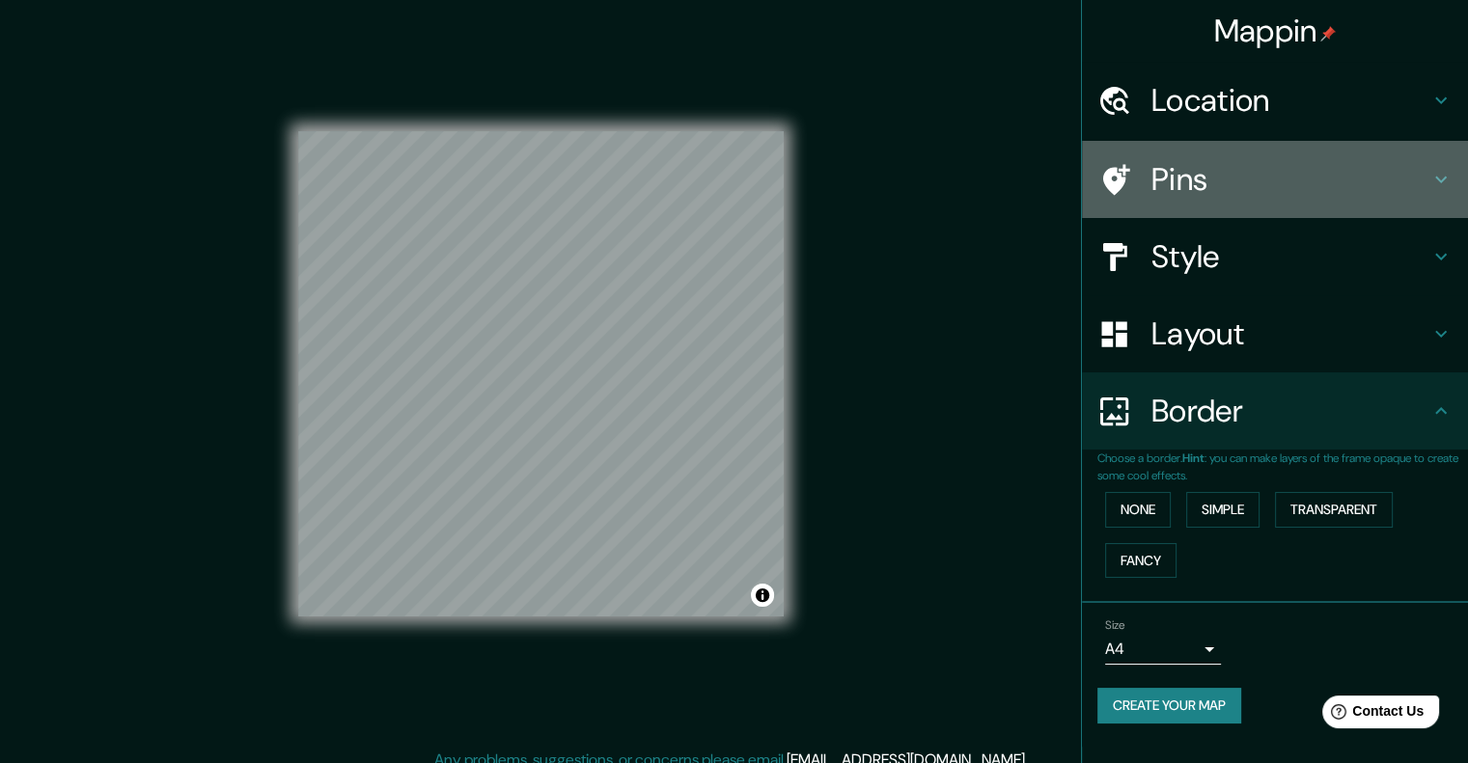
click at [1208, 168] on h4 "Pins" at bounding box center [1290, 179] width 278 height 39
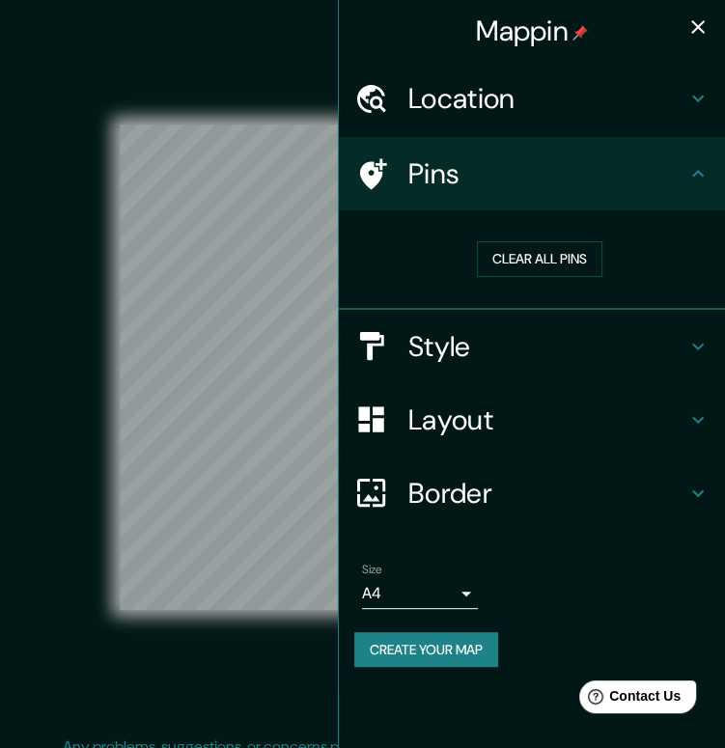
click at [86, 457] on div "© Mapbox © OpenStreetMap Improve this map" at bounding box center [363, 368] width 652 height 674
click at [698, 22] on icon "button" at bounding box center [697, 26] width 23 height 23
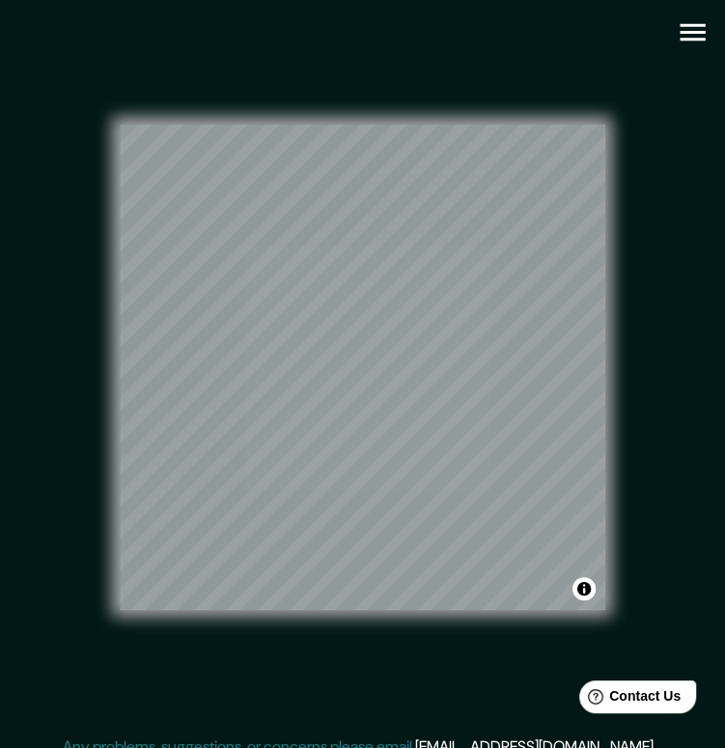
click at [157, 523] on div "© Mapbox © OpenStreetMap Improve this map" at bounding box center [363, 368] width 652 height 674
click at [678, 38] on icon "button" at bounding box center [693, 32] width 34 height 34
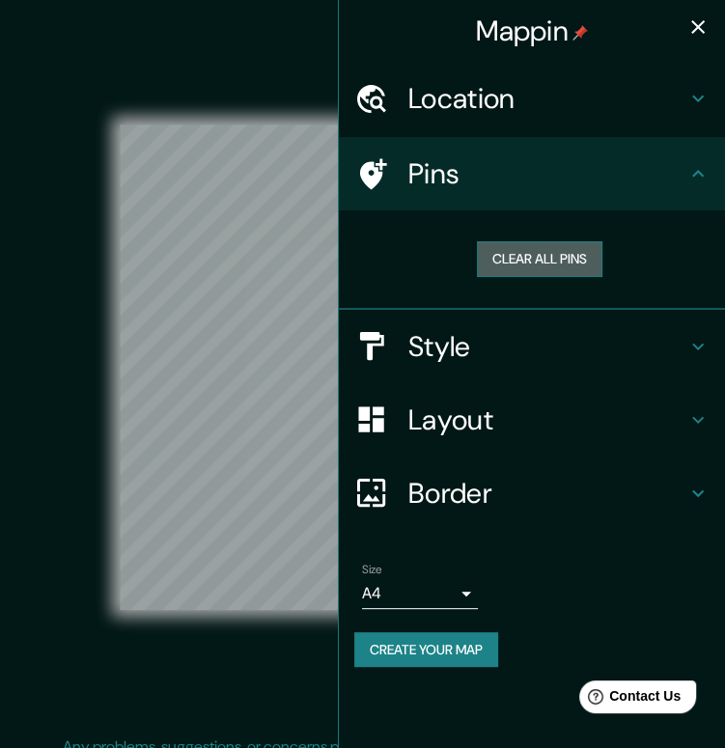
click at [535, 263] on button "Clear all pins" at bounding box center [539, 259] width 125 height 36
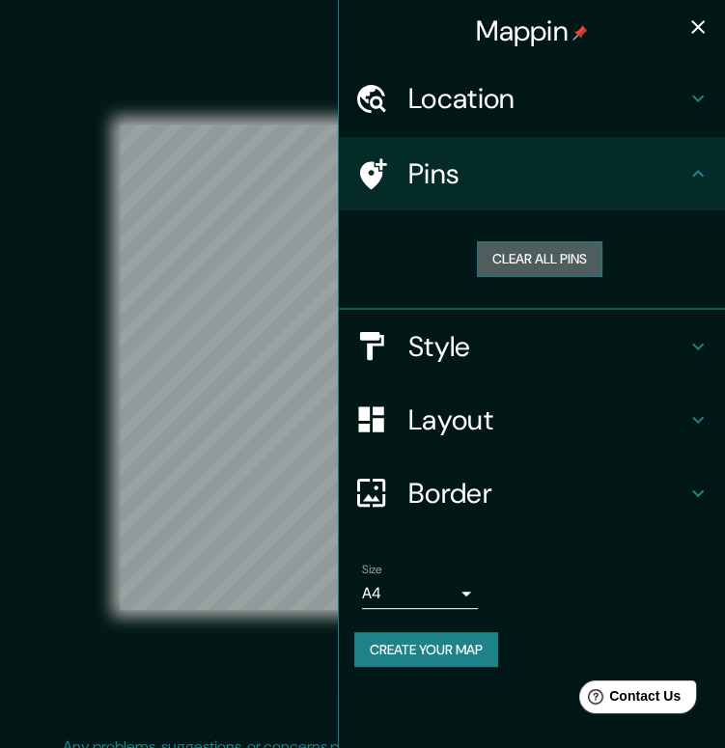
click at [535, 263] on button "Clear all pins" at bounding box center [539, 259] width 125 height 36
click at [509, 266] on button "Clear all pins" at bounding box center [539, 259] width 125 height 36
drag, startPoint x: 257, startPoint y: 692, endPoint x: 239, endPoint y: 681, distance: 20.4
click at [239, 681] on div "© Mapbox © OpenStreetMap Improve this map" at bounding box center [363, 368] width 652 height 674
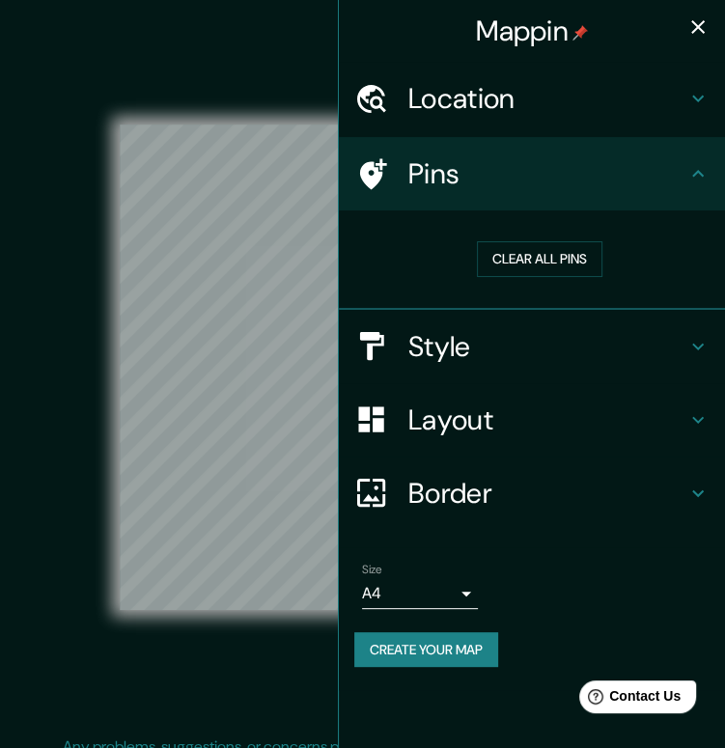
click at [704, 28] on icon "button" at bounding box center [697, 26] width 23 height 23
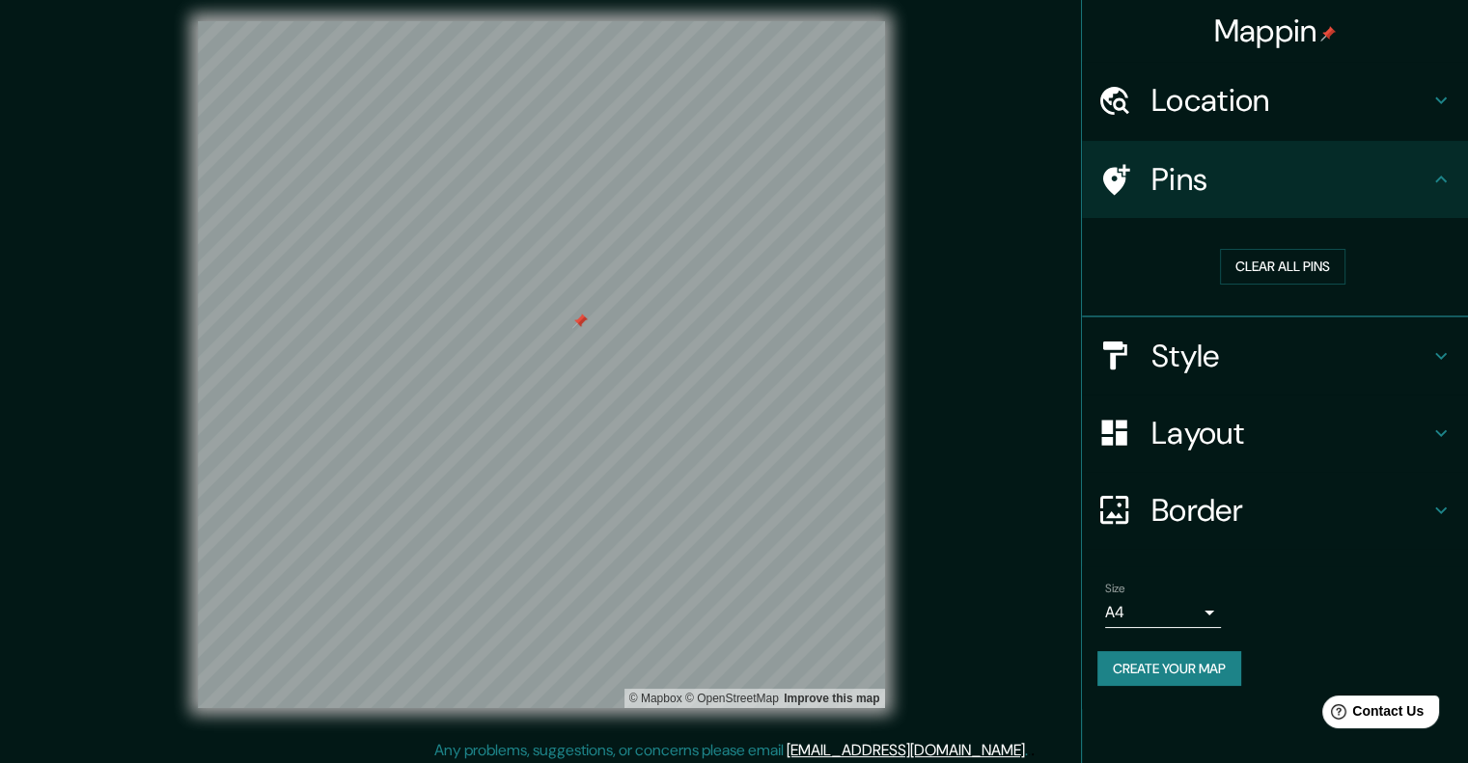
scroll to position [15, 0]
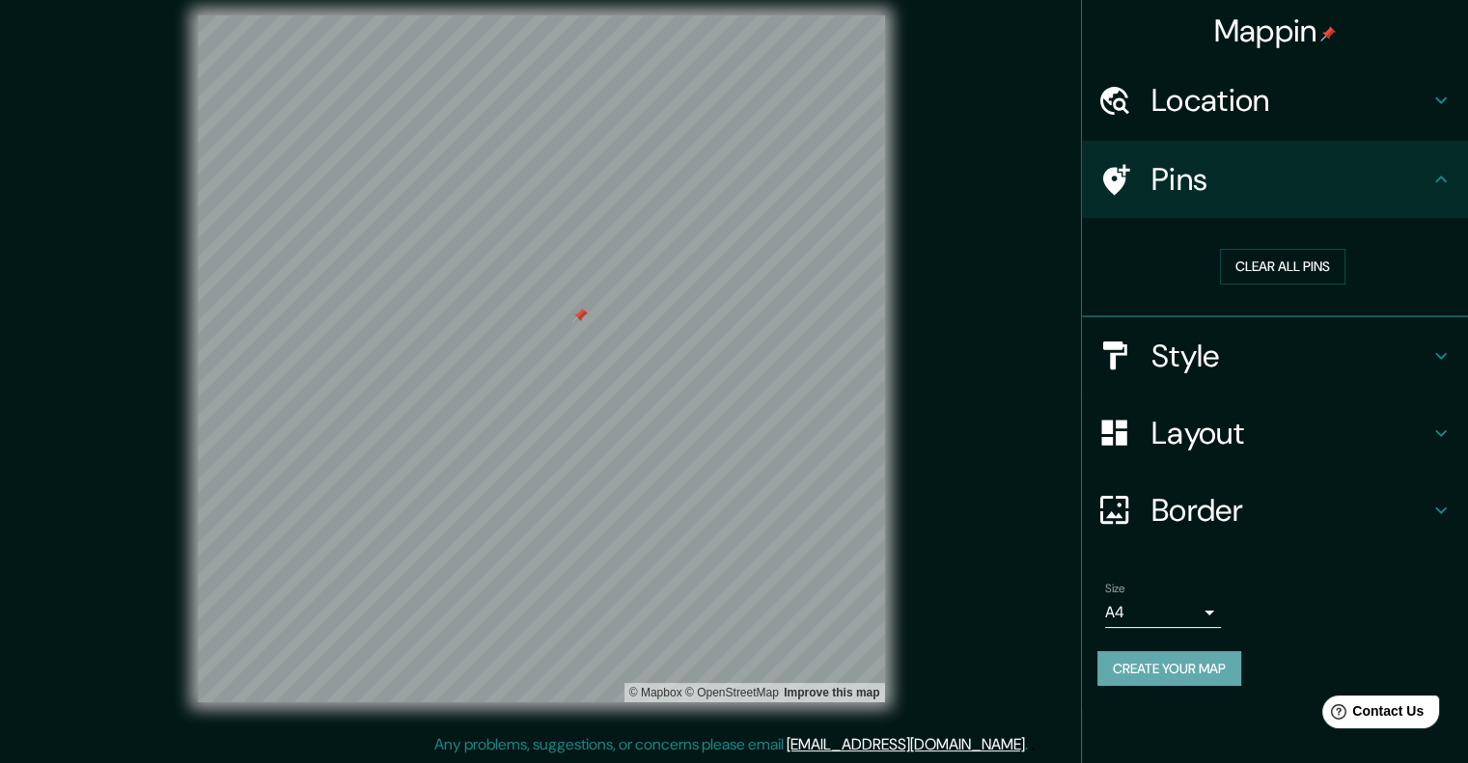
click at [1228, 671] on button "Create your map" at bounding box center [1169, 669] width 144 height 36
click at [1183, 673] on button "Create your map" at bounding box center [1169, 669] width 144 height 36
click at [1260, 117] on h4 "Location" at bounding box center [1290, 100] width 278 height 39
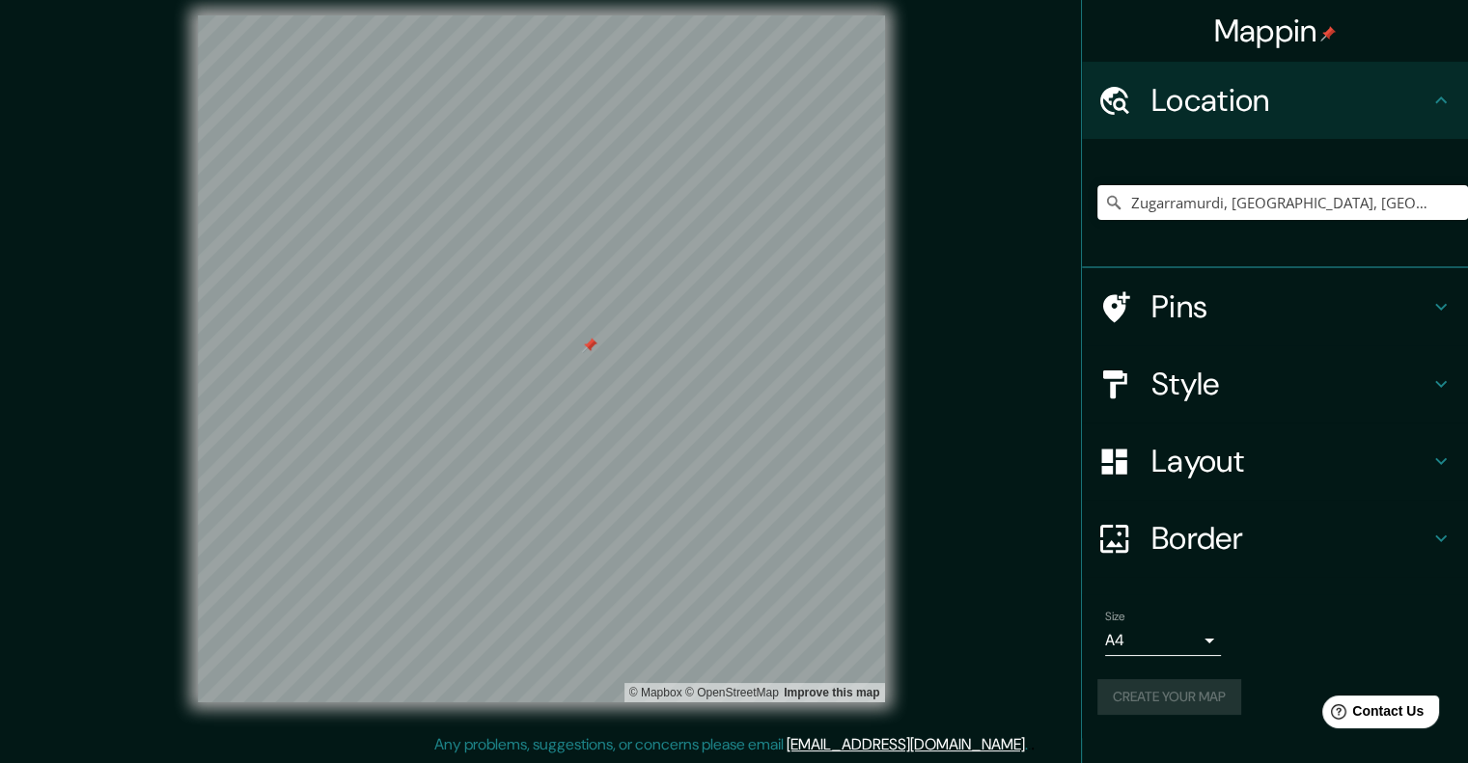
click at [1279, 25] on h4 "Mappin" at bounding box center [1275, 31] width 123 height 39
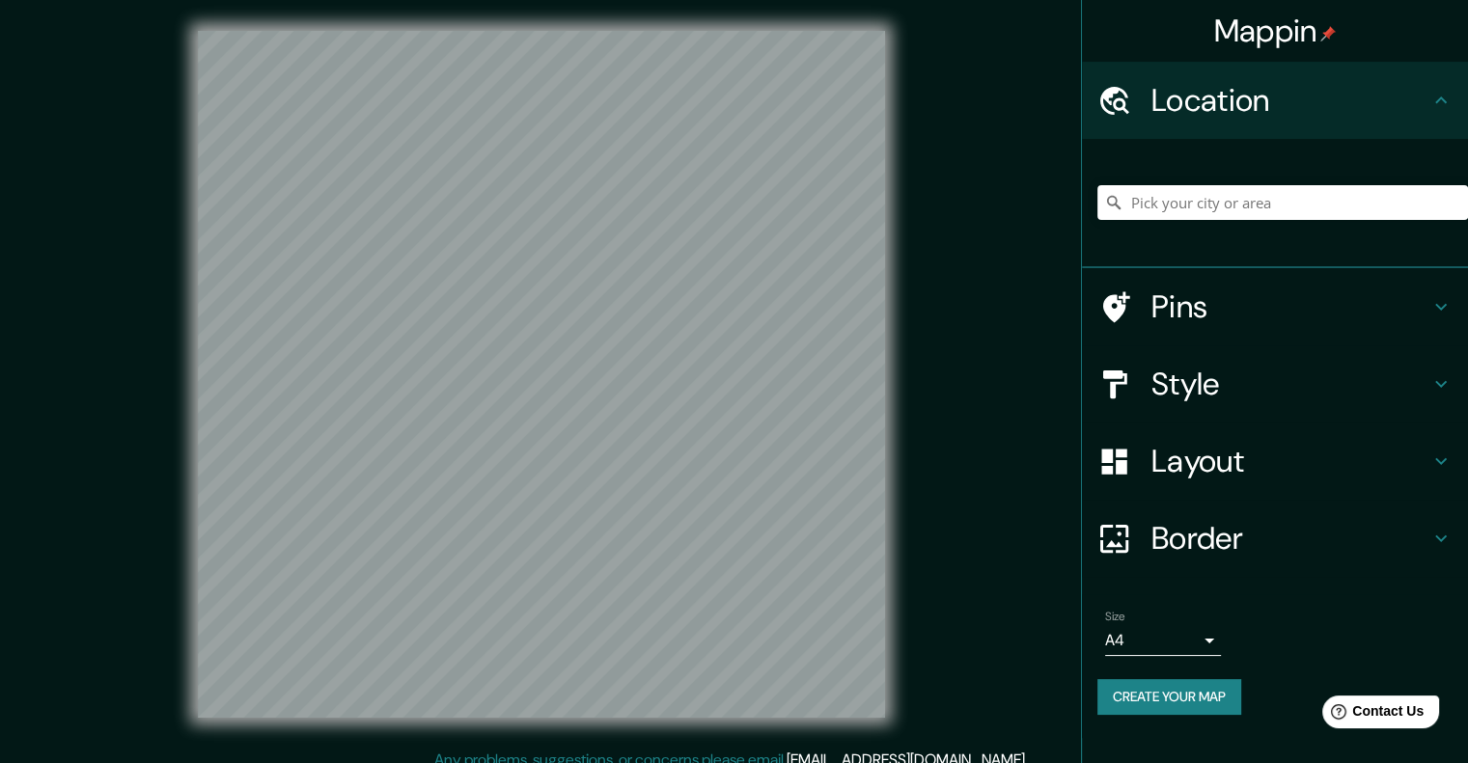
scroll to position [15, 0]
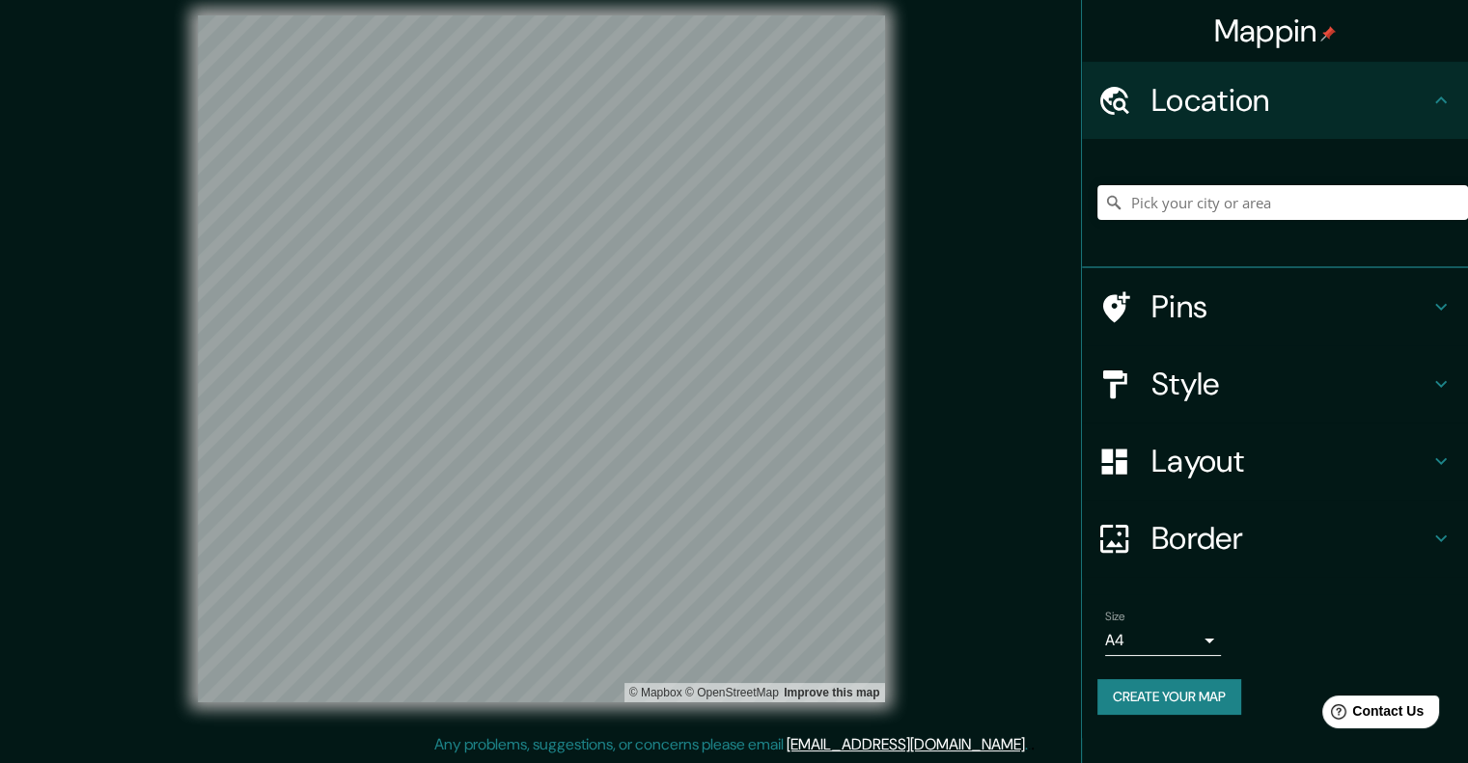
click at [934, 663] on div "Mappin Location Pins Style Layout Border Choose a border. Hint : you can make l…" at bounding box center [734, 375] width 1468 height 780
click at [1189, 200] on input "Pick your city or area" at bounding box center [1282, 202] width 371 height 35
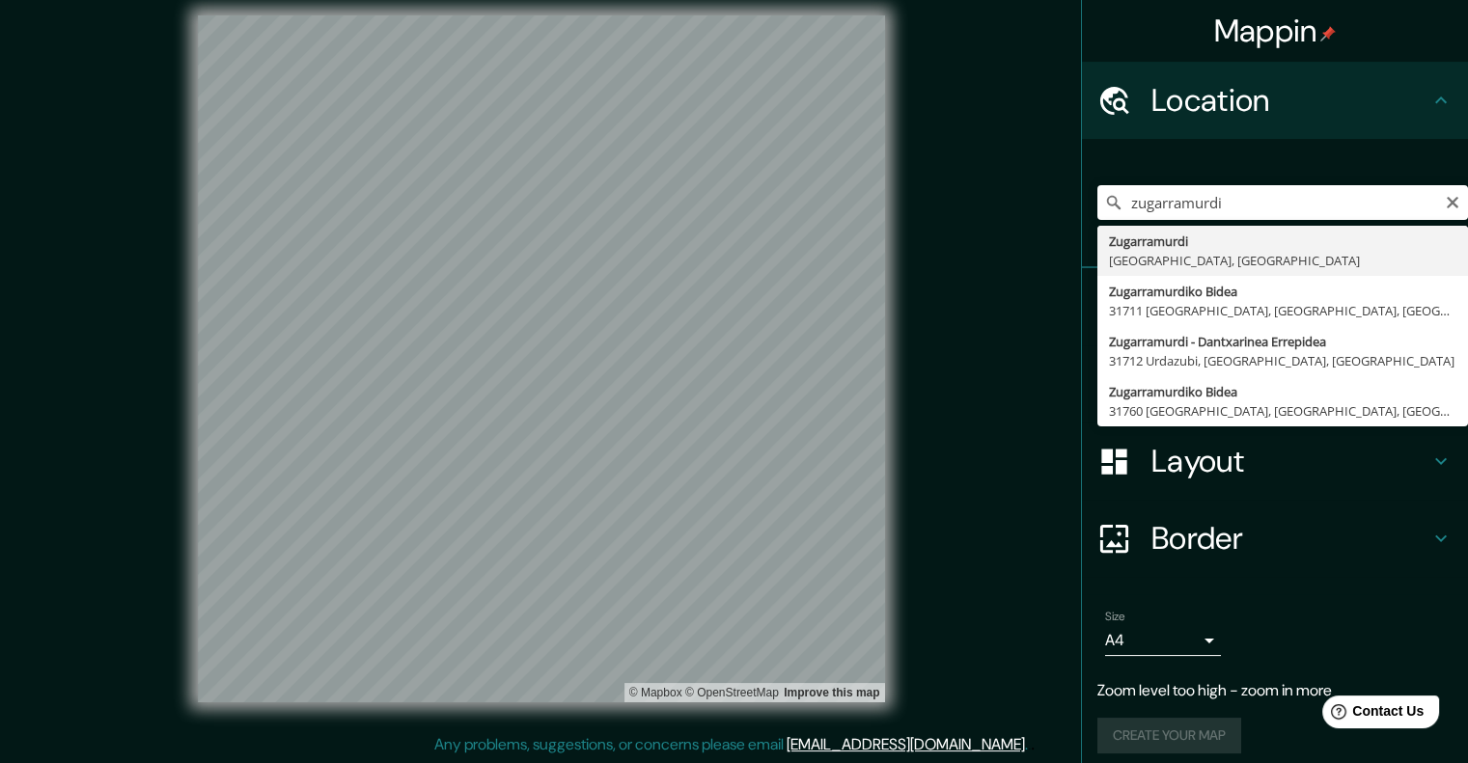
type input "Zugarramurdi, [GEOGRAPHIC_DATA], [GEOGRAPHIC_DATA]"
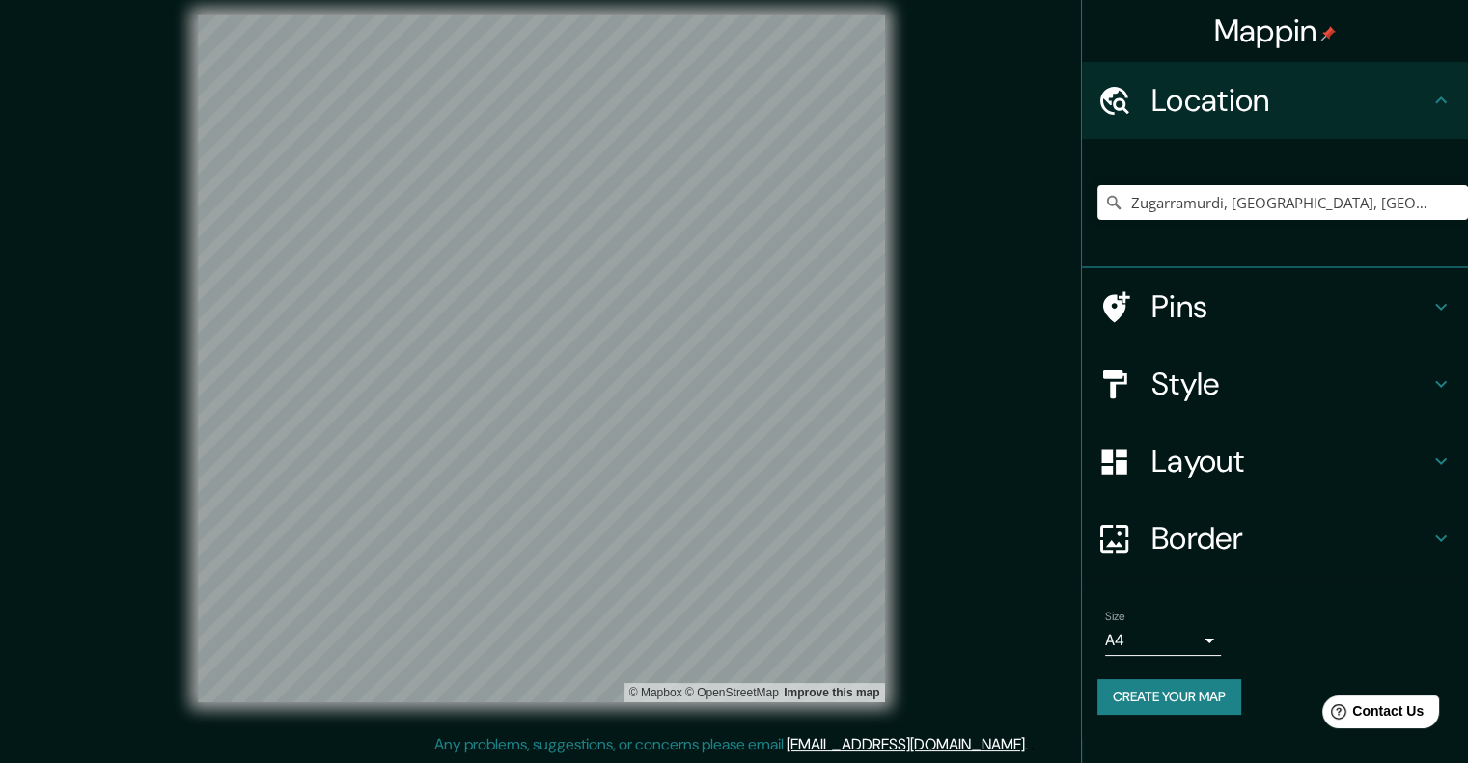
click at [1136, 322] on div at bounding box center [1124, 308] width 54 height 34
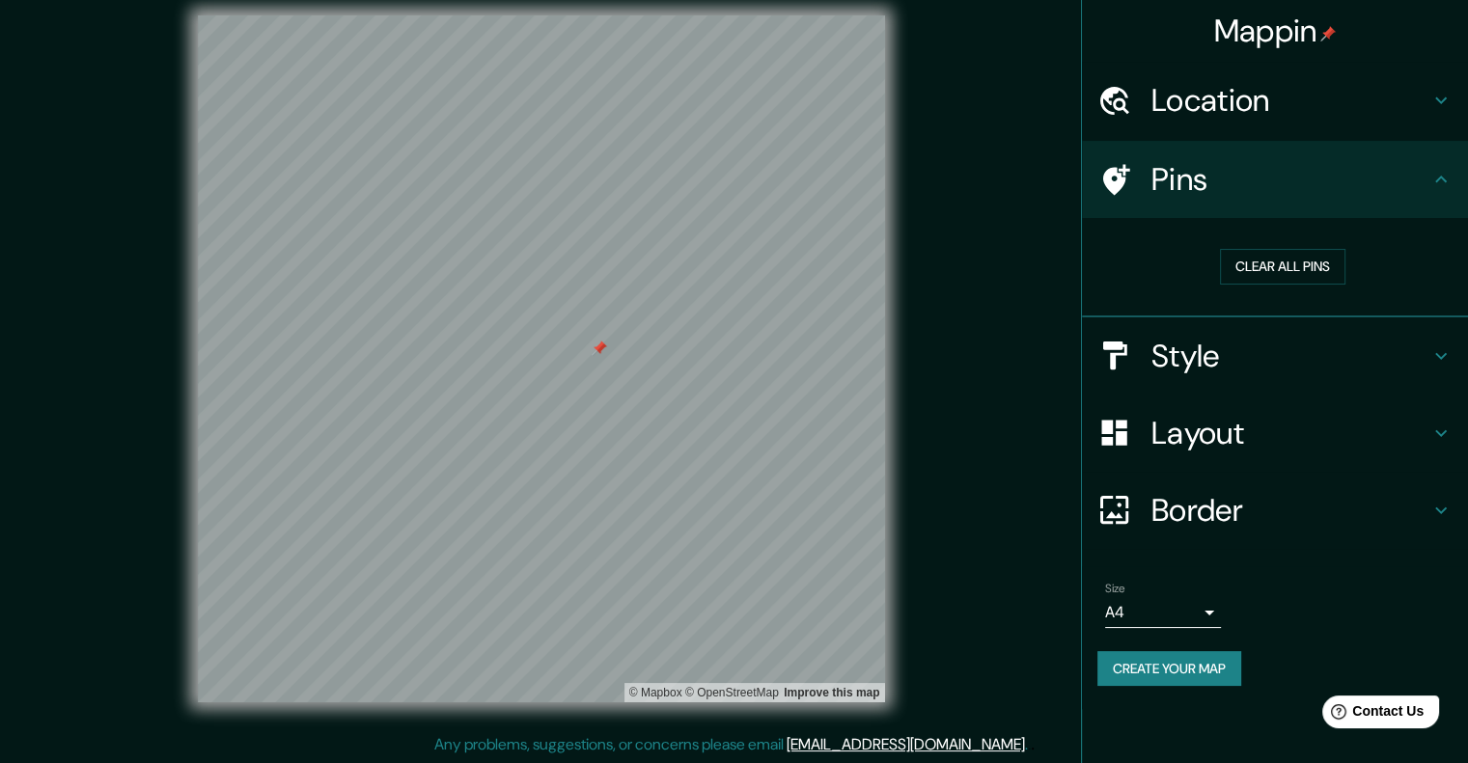
click at [1121, 677] on button "Create your map" at bounding box center [1169, 669] width 144 height 36
click at [1040, 474] on div "Mappin Location [GEOGRAPHIC_DATA], [GEOGRAPHIC_DATA], [GEOGRAPHIC_DATA] Pins Cl…" at bounding box center [734, 375] width 1468 height 780
